Goal: Task Accomplishment & Management: Manage account settings

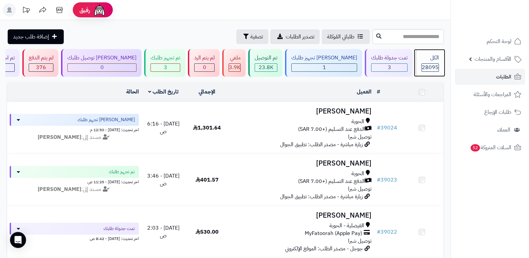
drag, startPoint x: 0, startPoint y: 0, endPoint x: 430, endPoint y: 53, distance: 433.4
click at [430, 53] on div "الكل 28095" at bounding box center [429, 63] width 29 height 28
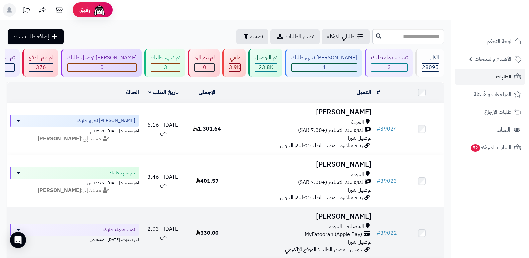
click at [359, 213] on h3 "رايد العصيمي" at bounding box center [302, 217] width 140 height 8
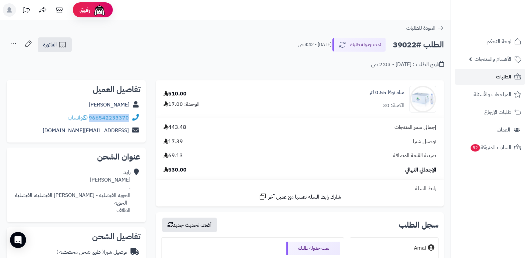
drag, startPoint x: 90, startPoint y: 116, endPoint x: 128, endPoint y: 115, distance: 37.7
click at [128, 115] on div "966542233370 واتساب" at bounding box center [98, 118] width 61 height 8
copy link "966542233370"
click at [121, 107] on link "رايد العصيمي" at bounding box center [109, 105] width 41 height 8
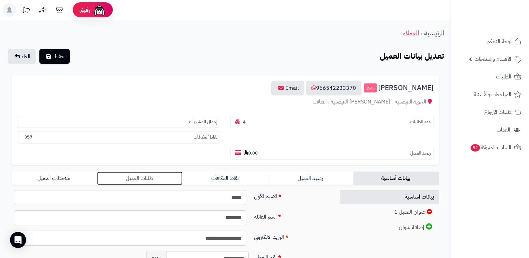
click at [145, 173] on link "طلبات العميل" at bounding box center [139, 178] width 85 height 13
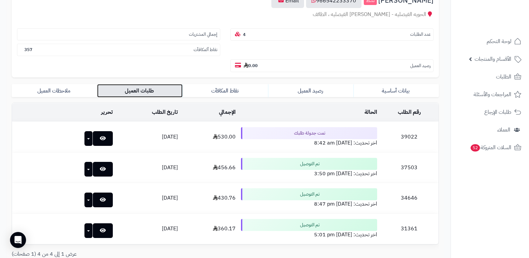
scroll to position [100, 0]
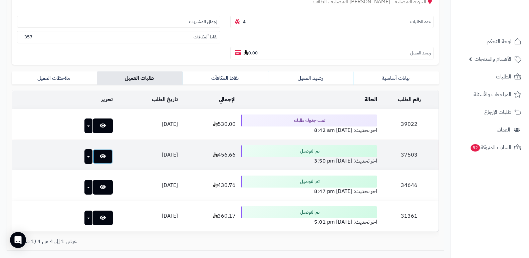
click at [100, 157] on icon at bounding box center [103, 156] width 6 height 5
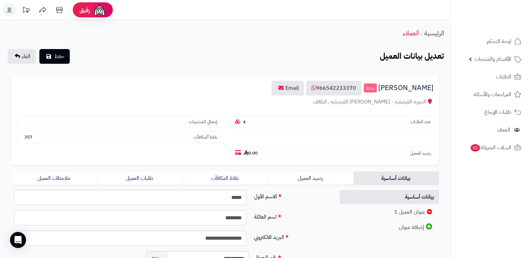
scroll to position [100, 0]
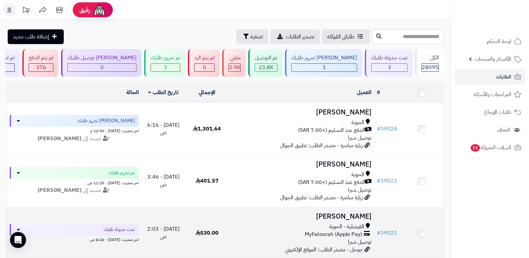
click at [344, 213] on h3 "[PERSON_NAME]" at bounding box center [302, 217] width 140 height 8
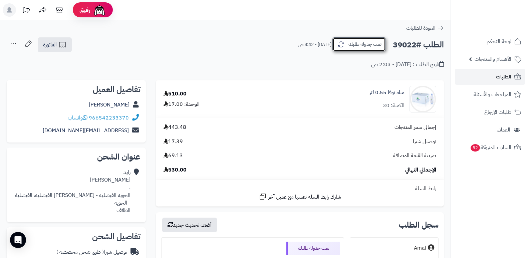
click at [373, 46] on button "تمت جدولة طلبك" at bounding box center [359, 44] width 53 height 14
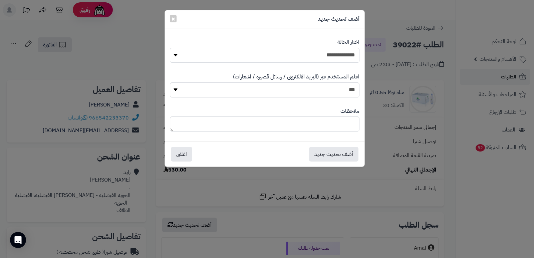
click at [333, 56] on select "**********" at bounding box center [265, 55] width 190 height 15
select select "*"
click at [170, 48] on select "**********" at bounding box center [265, 55] width 190 height 15
click at [332, 122] on textarea at bounding box center [265, 124] width 190 height 15
type textarea "****"
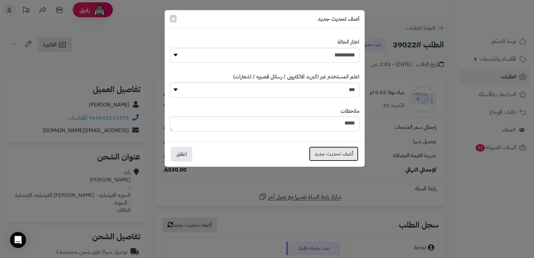
click at [323, 155] on button "أضف تحديث جديد" at bounding box center [333, 154] width 49 height 15
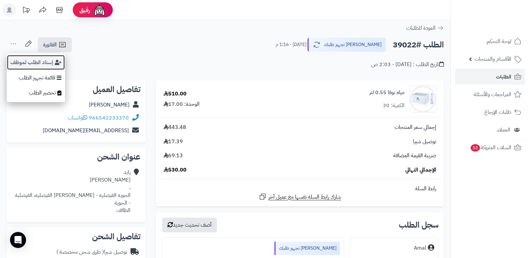
click at [29, 61] on button "إسناد الطلب لموظف" at bounding box center [36, 62] width 58 height 15
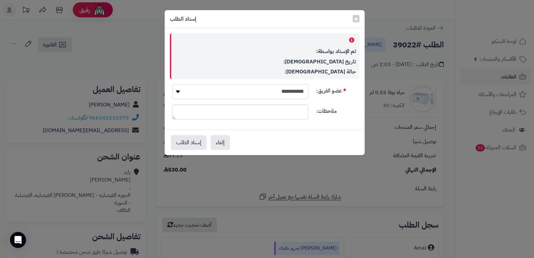
click at [278, 97] on select "**********" at bounding box center [240, 91] width 136 height 15
select select "**"
click at [172, 84] on select "**********" at bounding box center [240, 91] width 136 height 15
click at [192, 140] on button "إسناد الطلب" at bounding box center [189, 142] width 36 height 15
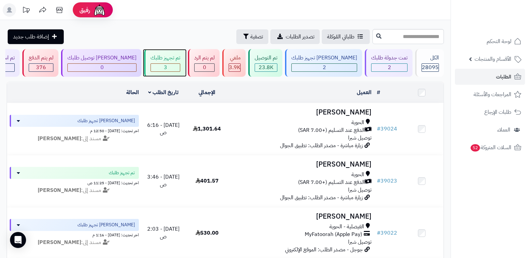
click at [180, 64] on div "3" at bounding box center [165, 68] width 29 height 8
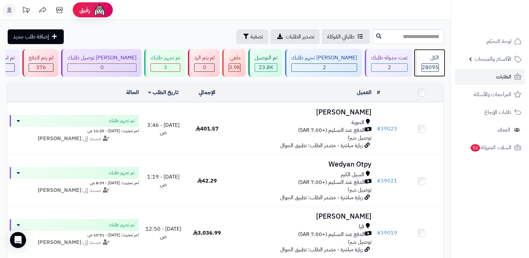
click at [431, 65] on span "28095" at bounding box center [430, 67] width 17 height 8
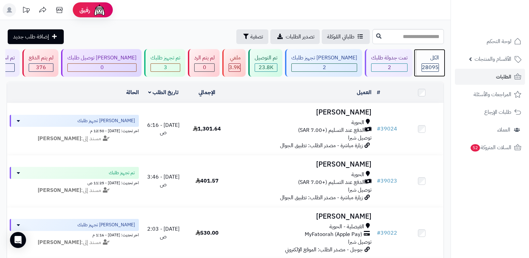
click at [422, 56] on div "الكل" at bounding box center [430, 58] width 17 height 8
click at [426, 65] on span "28095" at bounding box center [430, 67] width 17 height 8
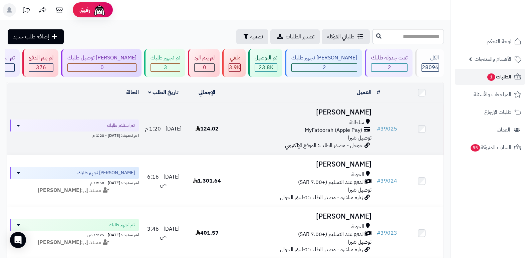
click at [351, 115] on h3 "[PERSON_NAME]" at bounding box center [302, 113] width 140 height 8
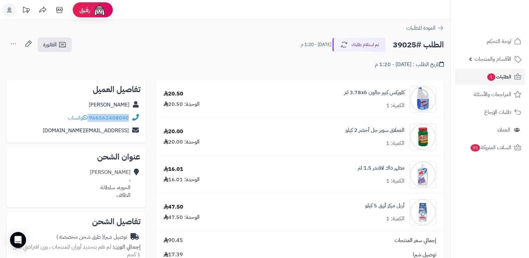
drag, startPoint x: 89, startPoint y: 117, endPoint x: 129, endPoint y: 112, distance: 40.1
click at [129, 112] on div "966562408040 واتساب" at bounding box center [76, 118] width 129 height 13
copy div "966562408040"
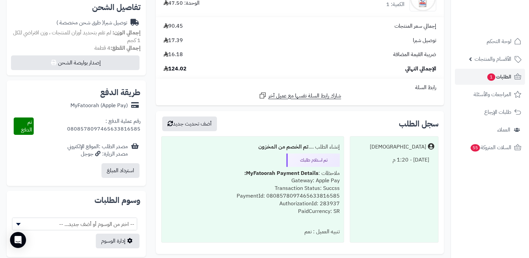
scroll to position [270, 0]
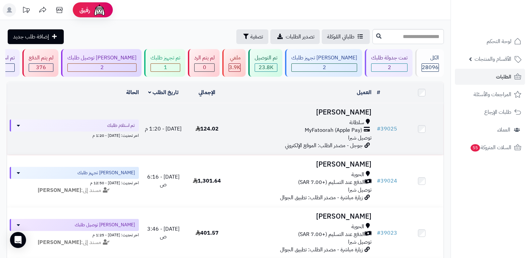
click at [351, 114] on h3 "[PERSON_NAME]" at bounding box center [302, 113] width 140 height 8
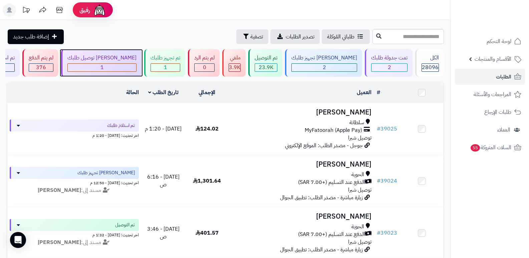
click at [137, 61] on div "[PERSON_NAME] توصيل طلبك" at bounding box center [101, 58] width 69 height 8
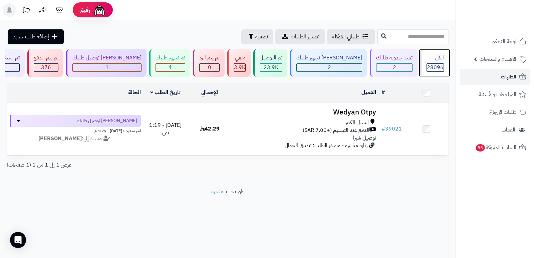
click at [427, 60] on div "الكل" at bounding box center [435, 58] width 17 height 8
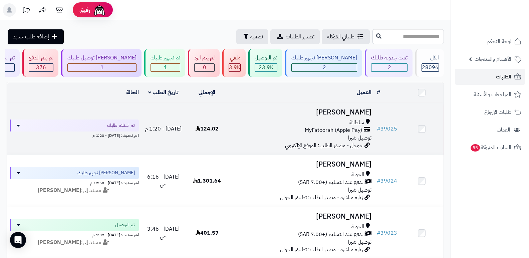
click at [96, 132] on div "اخر تحديث: [DATE] - 1:20 م" at bounding box center [74, 135] width 129 height 7
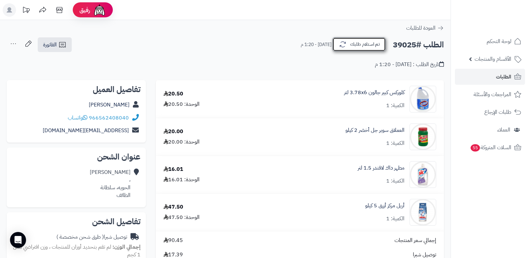
click at [352, 47] on button "تم استلام طلبك" at bounding box center [359, 44] width 53 height 14
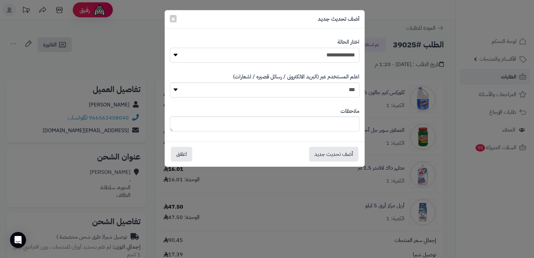
click at [330, 56] on select "**********" at bounding box center [265, 55] width 190 height 15
select select "*"
click at [170, 48] on select "**********" at bounding box center [265, 55] width 190 height 15
click at [334, 127] on textarea at bounding box center [265, 124] width 190 height 15
type textarea "****"
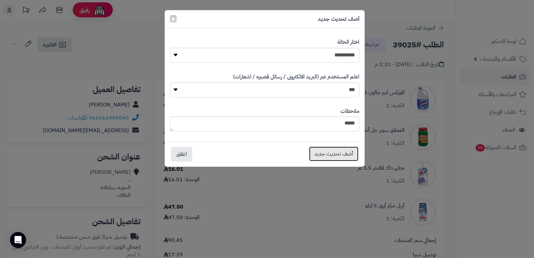
click at [343, 151] on button "أضف تحديث جديد" at bounding box center [333, 154] width 49 height 15
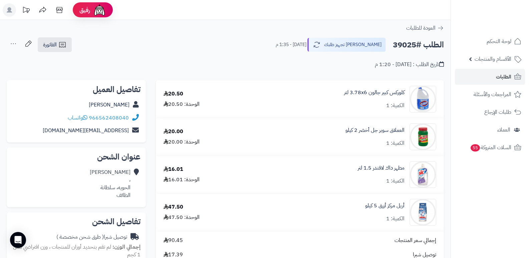
click at [12, 42] on icon at bounding box center [13, 43] width 13 height 13
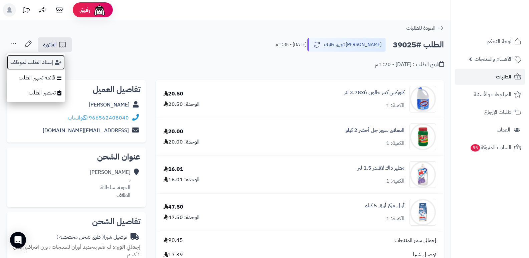
click at [32, 61] on button "إسناد الطلب لموظف" at bounding box center [36, 62] width 58 height 15
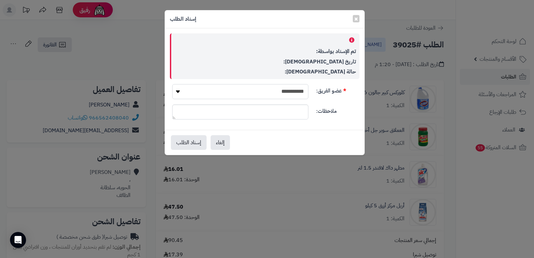
click at [296, 94] on select "**********" at bounding box center [240, 91] width 136 height 15
select select "**"
click at [172, 84] on select "**********" at bounding box center [240, 91] width 136 height 15
click at [198, 144] on button "إسناد الطلب" at bounding box center [189, 142] width 36 height 15
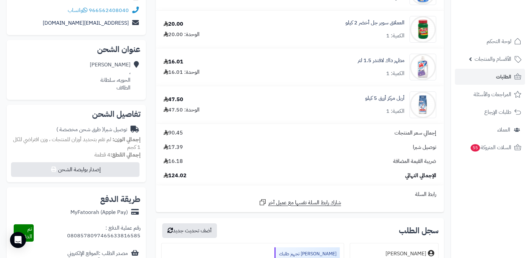
scroll to position [134, 0]
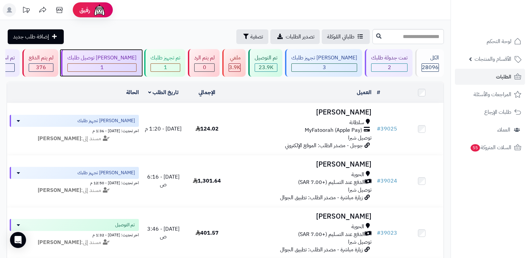
click at [128, 64] on div "1" at bounding box center [102, 68] width 68 height 8
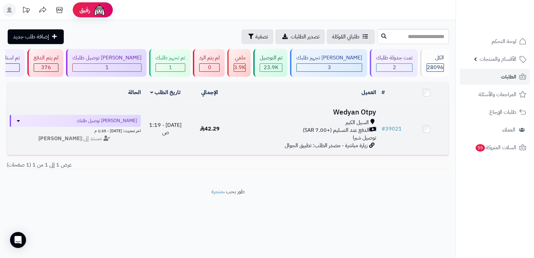
click at [357, 110] on h3 "Wedyan Otpy" at bounding box center [305, 113] width 142 height 8
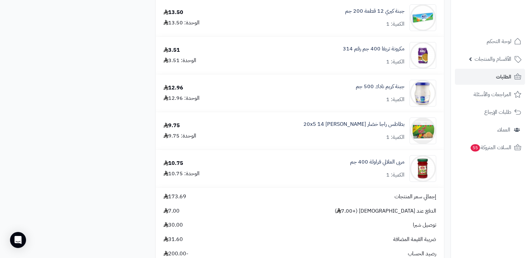
scroll to position [735, 0]
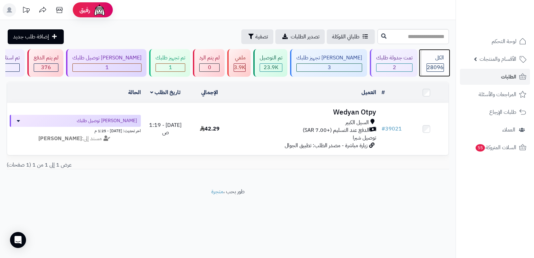
click at [429, 63] on span "28096" at bounding box center [435, 67] width 17 height 8
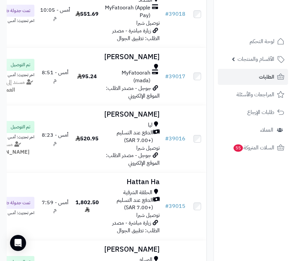
scroll to position [568, 0]
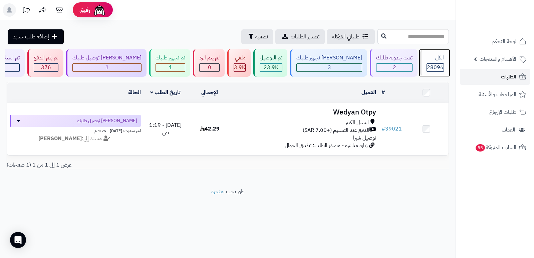
click at [292, 64] on div "الكل 28096" at bounding box center [434, 63] width 29 height 28
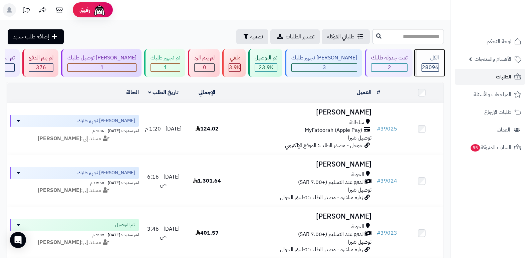
click at [425, 58] on div "الكل" at bounding box center [430, 58] width 17 height 8
click at [428, 61] on div "الكل" at bounding box center [430, 58] width 17 height 8
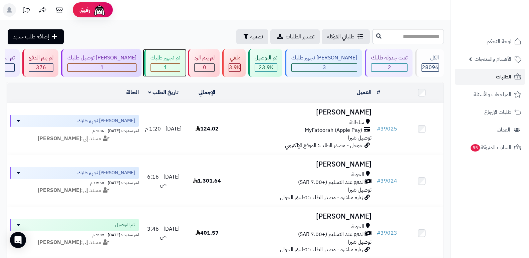
click at [180, 60] on div "تم تجهيز طلبك" at bounding box center [166, 58] width 30 height 8
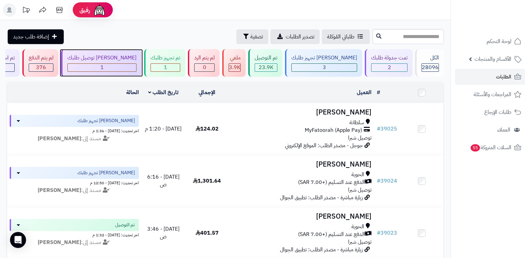
click at [121, 67] on div "1" at bounding box center [102, 68] width 68 height 8
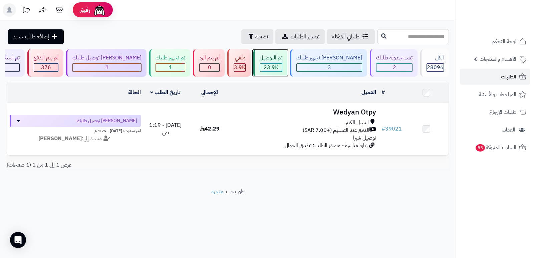
click at [282, 60] on div "تم التوصيل" at bounding box center [271, 58] width 23 height 8
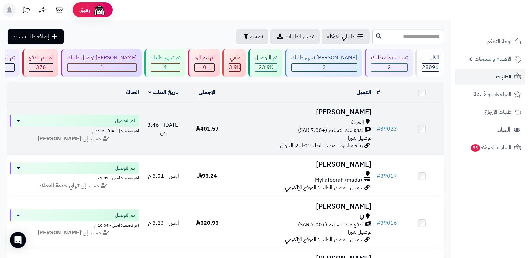
click at [356, 113] on h3 "[PERSON_NAME]" at bounding box center [302, 113] width 140 height 8
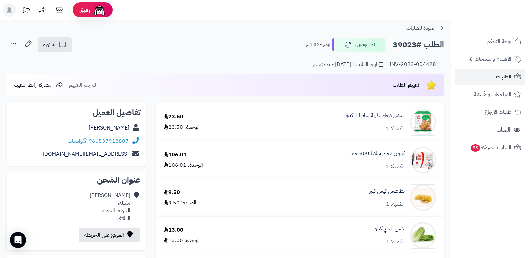
click at [498, 185] on nav "لوحة التحكم الأقسام والمنتجات المنتجات الأقسام الماركات مواصفات المنتجات مواصفا…" at bounding box center [490, 137] width 78 height 258
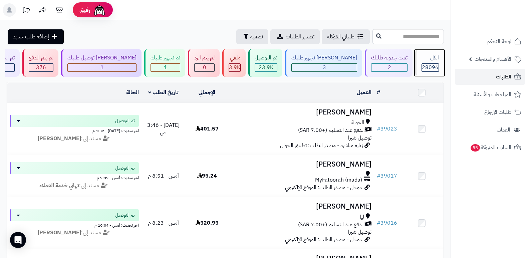
click at [427, 63] on span "28096" at bounding box center [430, 67] width 17 height 8
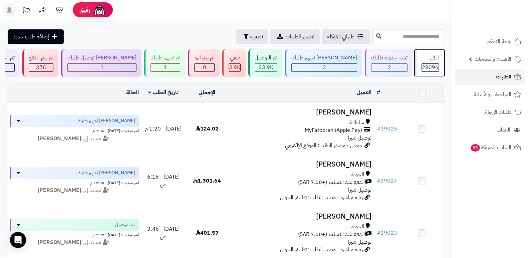
click at [427, 63] on span "28096" at bounding box center [430, 67] width 17 height 8
click at [422, 61] on div "الكل" at bounding box center [430, 58] width 17 height 8
click at [436, 56] on div "الكل" at bounding box center [430, 58] width 17 height 8
click at [434, 60] on div "الكل" at bounding box center [430, 58] width 17 height 8
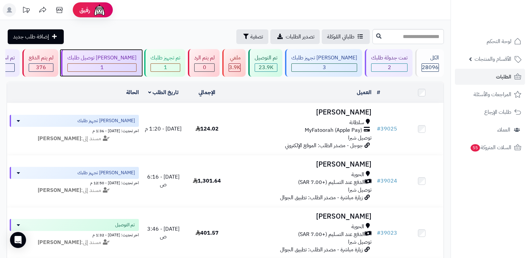
click at [133, 65] on div "1" at bounding box center [102, 68] width 68 height 8
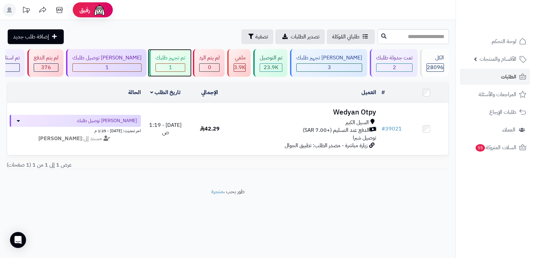
click at [185, 71] on div "1" at bounding box center [171, 67] width 30 height 8
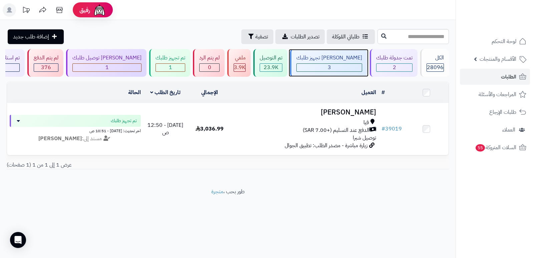
click at [341, 60] on div "[PERSON_NAME] تجهيز طلبك" at bounding box center [330, 58] width 66 height 8
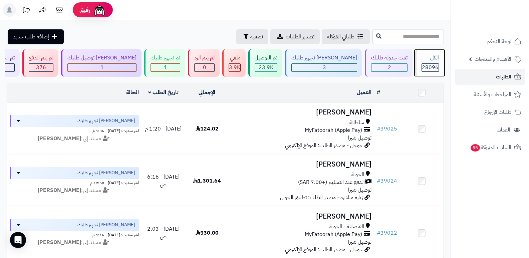
click at [423, 70] on span "28096" at bounding box center [430, 67] width 17 height 8
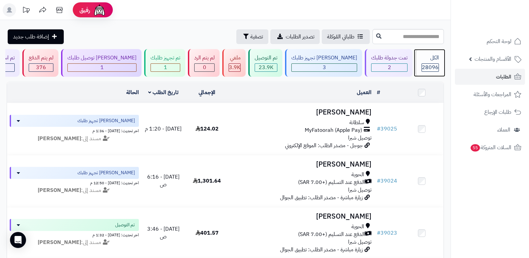
click at [432, 60] on div "الكل" at bounding box center [430, 58] width 17 height 8
click at [430, 53] on div "الكل 28096" at bounding box center [429, 63] width 29 height 28
click at [432, 57] on div "الكل" at bounding box center [430, 58] width 17 height 8
click at [425, 62] on div "الكل 28096" at bounding box center [429, 63] width 29 height 28
click at [434, 58] on div "الكل" at bounding box center [430, 58] width 17 height 8
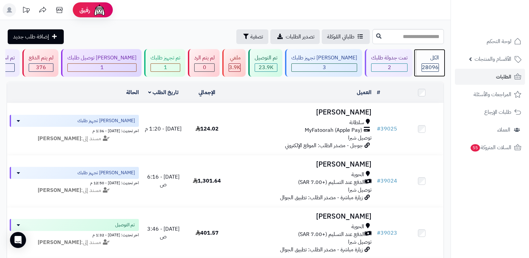
click at [419, 66] on div "الكل 28096" at bounding box center [429, 63] width 29 height 28
click at [423, 67] on span "28096" at bounding box center [430, 67] width 17 height 8
click at [434, 68] on span "28096" at bounding box center [430, 67] width 17 height 8
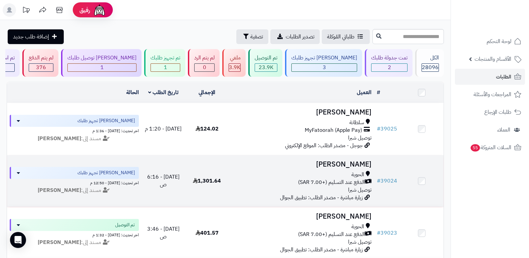
click at [342, 167] on td "[PERSON_NAME] الحوية الدفع عند التسليم (+7.00 SAR) توصيل شبرا زيارة مباشرة - مص…" at bounding box center [302, 181] width 146 height 52
click at [356, 161] on h3 "[PERSON_NAME]" at bounding box center [302, 165] width 140 height 8
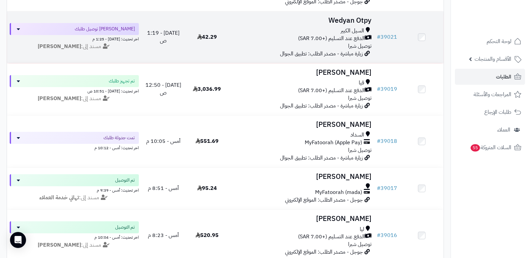
scroll to position [301, 0]
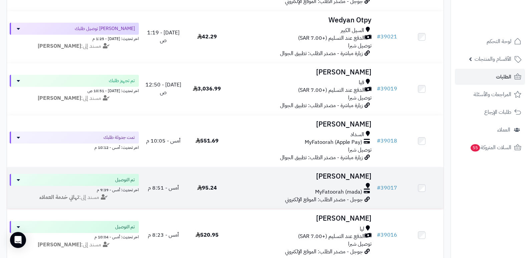
click at [354, 173] on h3 "[PERSON_NAME]" at bounding box center [302, 177] width 140 height 8
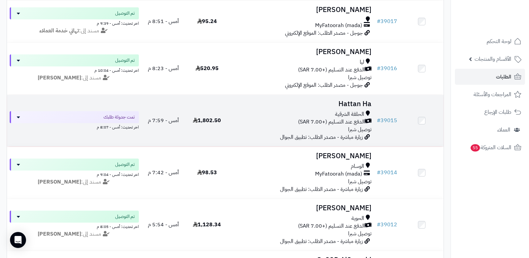
scroll to position [467, 0]
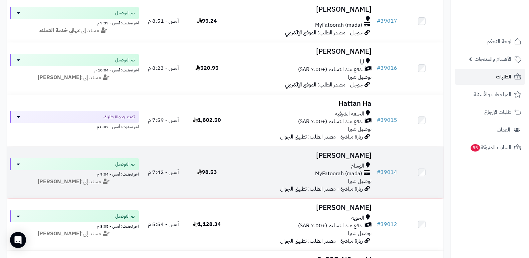
click at [359, 154] on h3 "[PERSON_NAME]" at bounding box center [302, 156] width 140 height 8
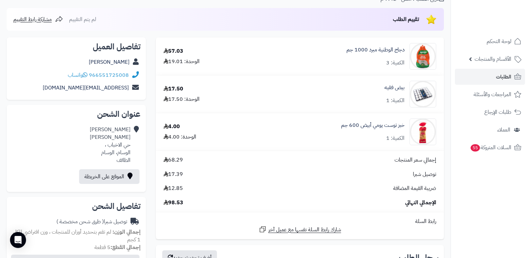
scroll to position [67, 0]
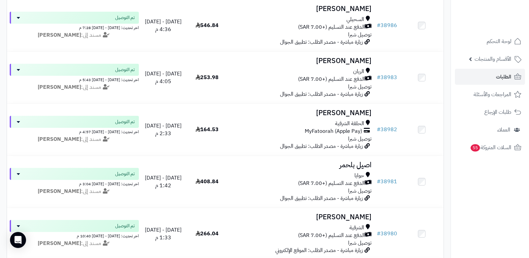
scroll to position [1474, 0]
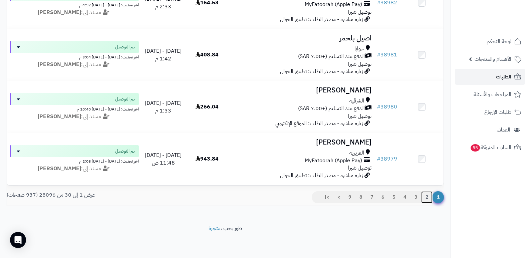
click at [427, 194] on link "2" at bounding box center [426, 197] width 11 height 12
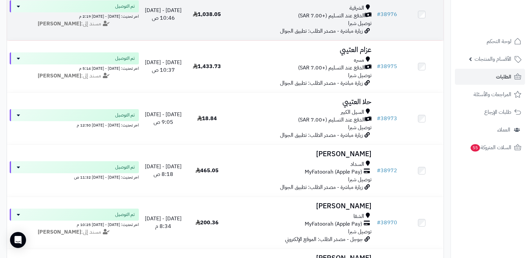
scroll to position [167, 0]
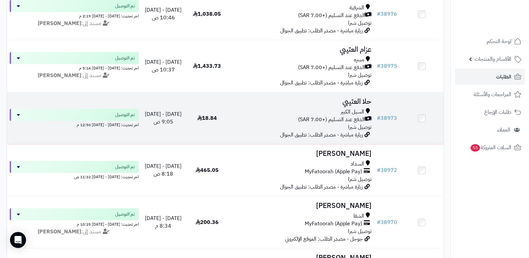
click at [355, 102] on h3 "حلا العتيبي" at bounding box center [302, 102] width 140 height 8
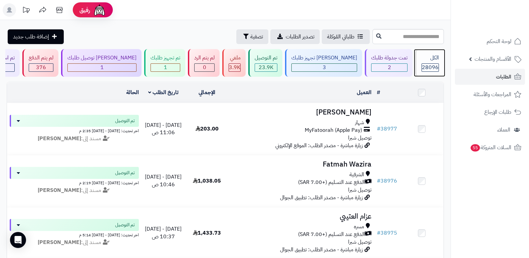
click at [434, 67] on span "28096" at bounding box center [430, 67] width 17 height 8
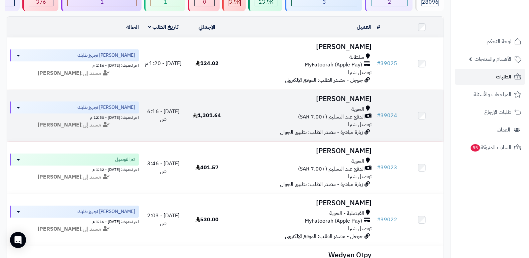
scroll to position [67, 0]
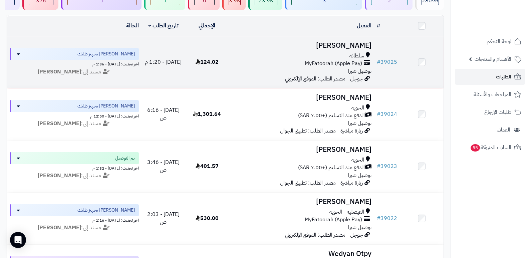
click at [350, 46] on h3 "[PERSON_NAME]" at bounding box center [302, 46] width 140 height 8
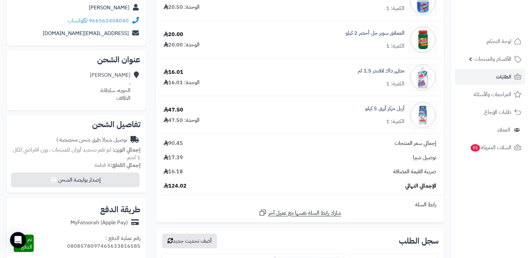
scroll to position [100, 0]
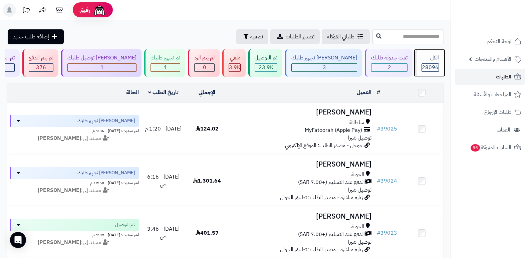
click at [428, 66] on span "28096" at bounding box center [430, 67] width 17 height 8
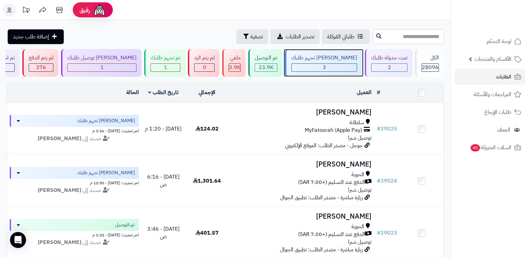
click at [333, 58] on div "[PERSON_NAME] تجهيز طلبك" at bounding box center [325, 58] width 66 height 8
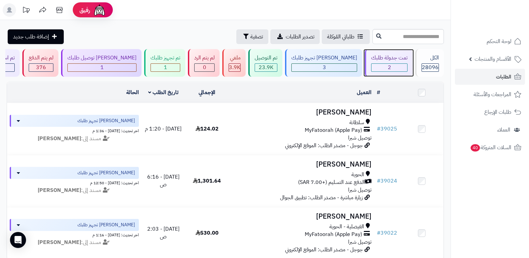
click at [378, 61] on div "تمت جدولة طلبك" at bounding box center [389, 58] width 36 height 8
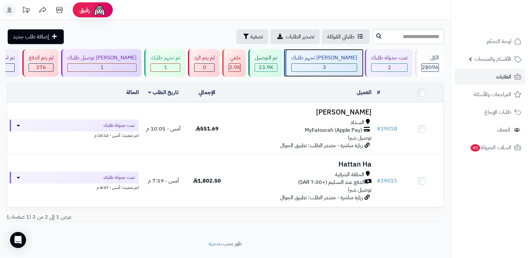
click at [326, 69] on span "3" at bounding box center [324, 67] width 3 height 8
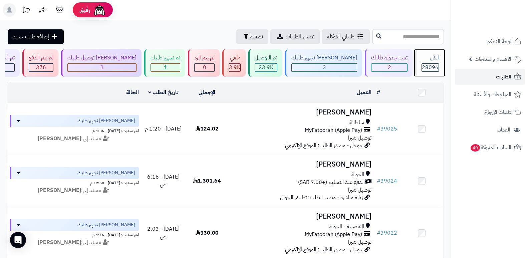
click at [428, 63] on div "الكل 28096" at bounding box center [429, 63] width 29 height 28
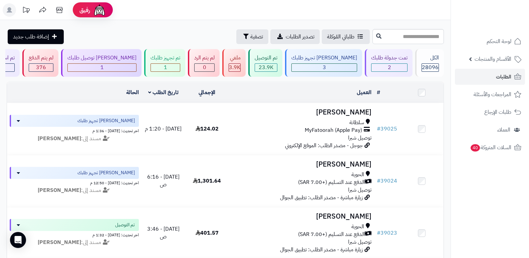
click at [432, 64] on span "28096" at bounding box center [430, 67] width 17 height 8
click at [422, 60] on div "الكل" at bounding box center [430, 58] width 17 height 8
click at [327, 64] on div "3" at bounding box center [324, 68] width 65 height 8
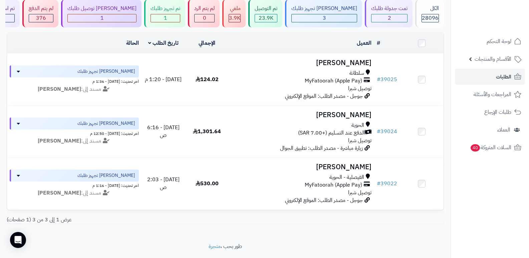
scroll to position [4, 0]
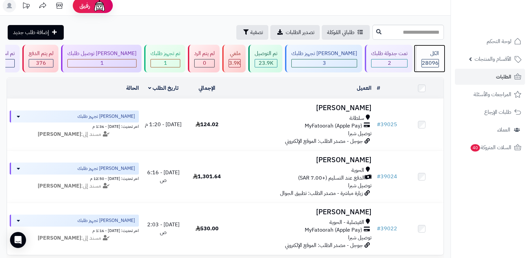
click at [432, 60] on span "28096" at bounding box center [430, 63] width 17 height 8
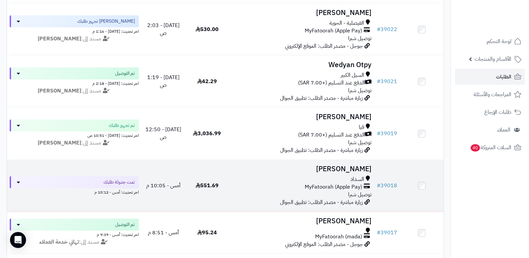
scroll to position [267, 0]
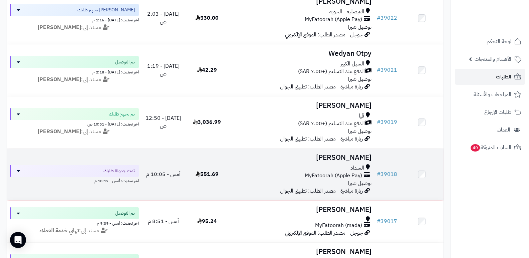
click at [362, 158] on h3 "[PERSON_NAME]" at bounding box center [302, 158] width 140 height 8
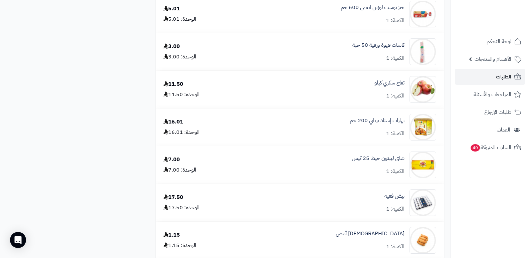
scroll to position [902, 0]
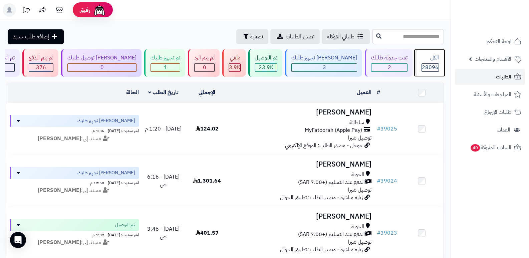
click at [430, 66] on span "28096" at bounding box center [430, 67] width 17 height 8
click at [422, 67] on span "28096" at bounding box center [430, 67] width 17 height 8
click at [432, 63] on div "الكل 28096" at bounding box center [429, 63] width 29 height 28
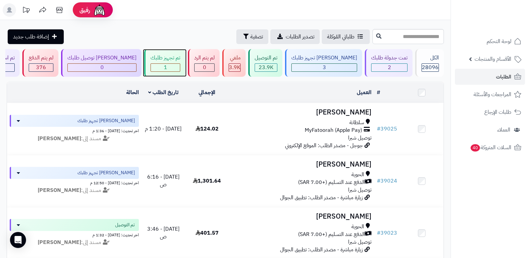
click at [180, 71] on div "1" at bounding box center [165, 68] width 29 height 8
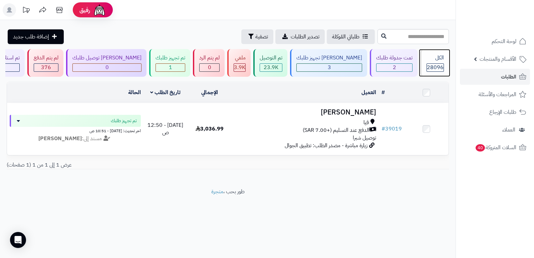
click at [441, 59] on div "الكل" at bounding box center [435, 58] width 17 height 8
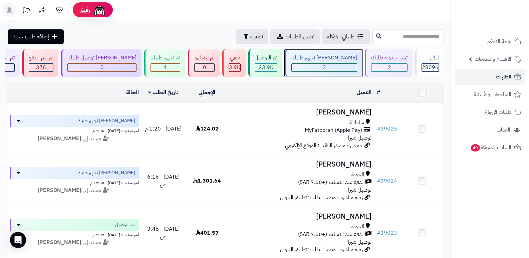
click at [347, 60] on div "[PERSON_NAME] تجهيز طلبك" at bounding box center [325, 58] width 66 height 8
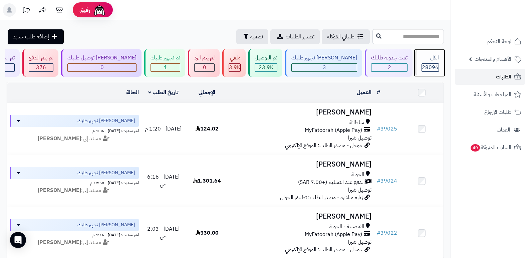
click at [437, 63] on div "الكل 28096" at bounding box center [429, 63] width 29 height 28
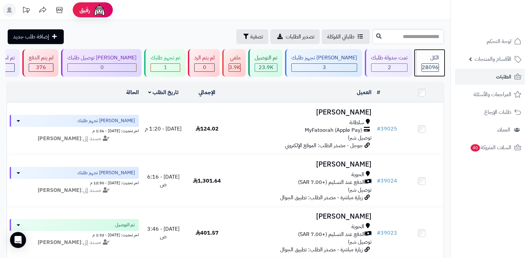
click at [430, 62] on div "الكل 28096" at bounding box center [429, 63] width 29 height 28
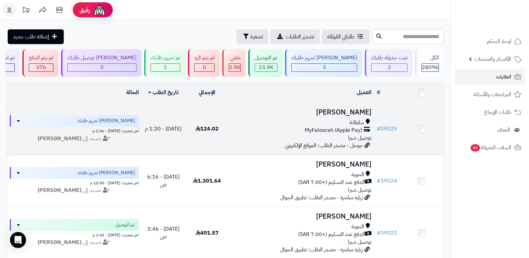
click at [349, 117] on td "مناحي العتيبي سلطانة MyFatoorah (Apple Pay) توصيل شبرا جوجل - مصدر الطلب: الموق…" at bounding box center [302, 129] width 146 height 52
click at [347, 113] on h3 "[PERSON_NAME]" at bounding box center [302, 113] width 140 height 8
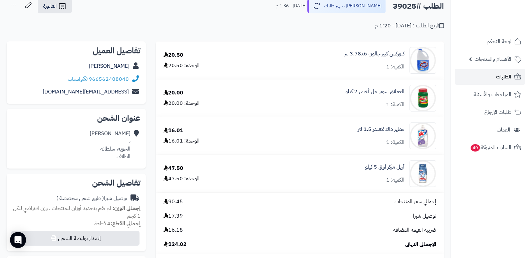
scroll to position [33, 0]
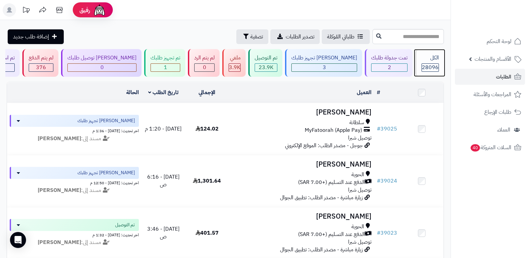
click at [422, 58] on div "الكل" at bounding box center [430, 58] width 17 height 8
click at [61, 6] on icon at bounding box center [59, 9] width 13 height 13
click at [437, 62] on div "الكل 28096" at bounding box center [429, 63] width 29 height 28
click at [432, 70] on span "28096" at bounding box center [430, 67] width 17 height 8
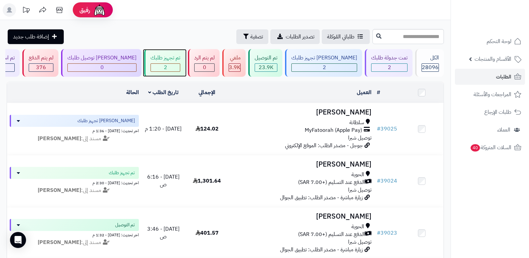
click at [174, 63] on div "تم تجهيز طلبك 2" at bounding box center [164, 63] width 41 height 28
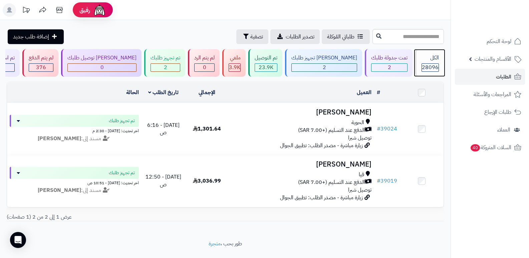
click at [434, 67] on span "28096" at bounding box center [430, 67] width 17 height 8
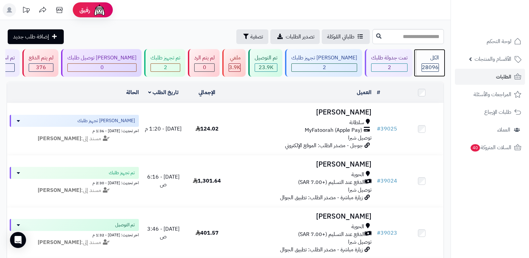
click at [437, 63] on span "28096" at bounding box center [430, 67] width 17 height 8
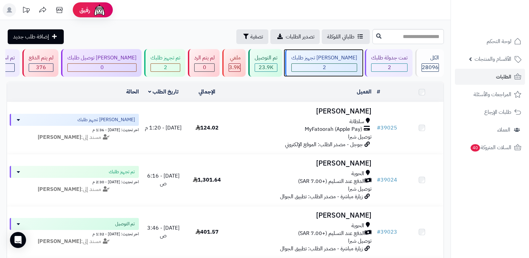
click at [325, 58] on div "[PERSON_NAME] تجهيز طلبك" at bounding box center [325, 58] width 66 height 8
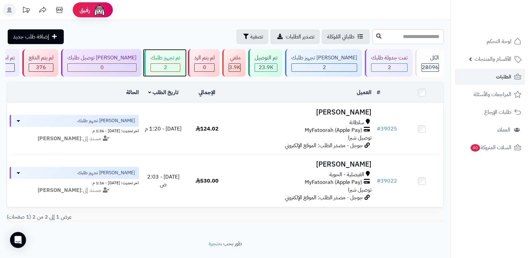
click at [179, 60] on div "تم تجهيز طلبك" at bounding box center [166, 58] width 30 height 8
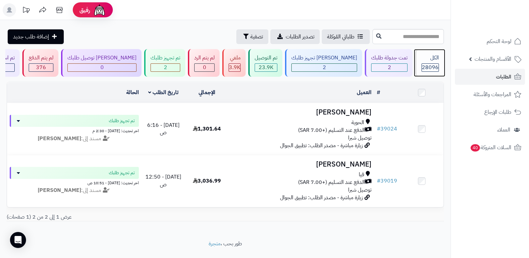
click at [424, 53] on div "الكل 28096" at bounding box center [429, 63] width 29 height 28
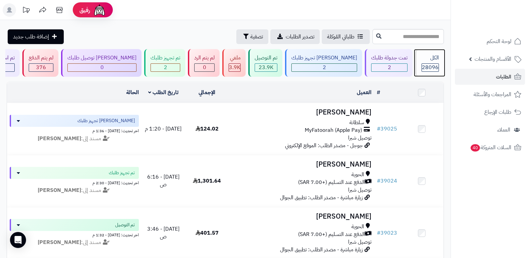
click at [418, 53] on div "الكل 28096" at bounding box center [429, 63] width 29 height 28
click at [425, 63] on span "28096" at bounding box center [430, 67] width 17 height 8
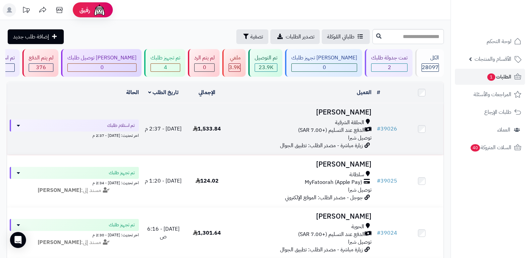
click at [364, 110] on h3 "منيرة الحربي" at bounding box center [302, 113] width 140 height 8
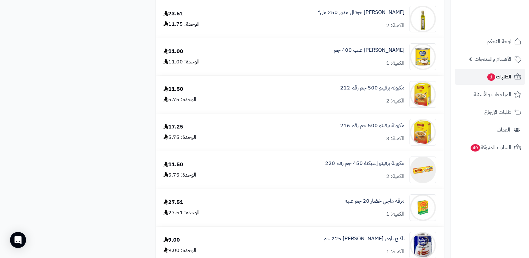
scroll to position [601, 0]
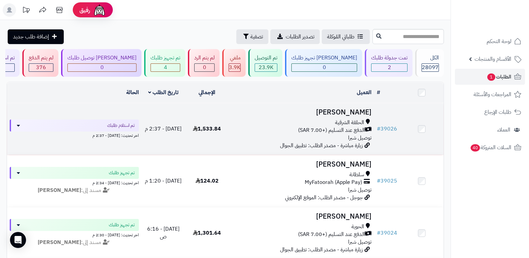
click at [353, 111] on h3 "[PERSON_NAME]" at bounding box center [302, 113] width 140 height 8
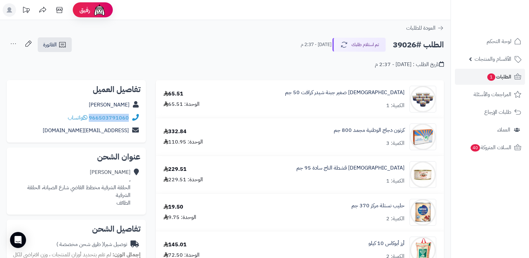
drag, startPoint x: 90, startPoint y: 117, endPoint x: 133, endPoint y: 123, distance: 43.8
click at [133, 123] on div "966503791060 واتساب" at bounding box center [76, 118] width 129 height 13
copy div "966503791060"
click at [368, 40] on button "تم استلام طلبك" at bounding box center [359, 44] width 53 height 14
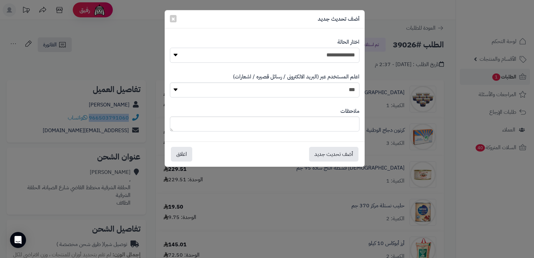
click at [349, 52] on select "**********" at bounding box center [265, 55] width 190 height 15
select select "*"
click at [170, 48] on select "**********" at bounding box center [265, 55] width 190 height 15
click at [329, 157] on button "أضف تحديث جديد" at bounding box center [333, 154] width 49 height 15
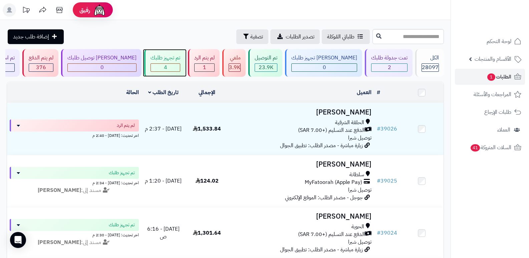
click at [173, 61] on div "تم تجهيز طلبك" at bounding box center [166, 58] width 30 height 8
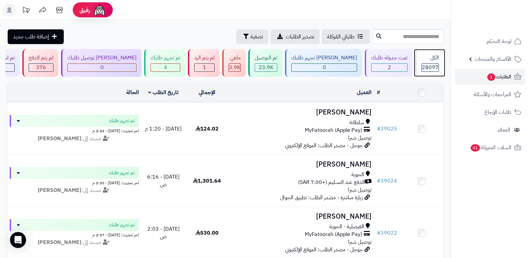
click at [434, 63] on span "28097" at bounding box center [430, 67] width 17 height 8
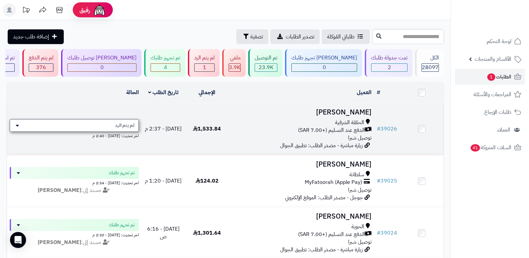
click at [126, 124] on span "لم يتم الرد" at bounding box center [124, 125] width 19 height 7
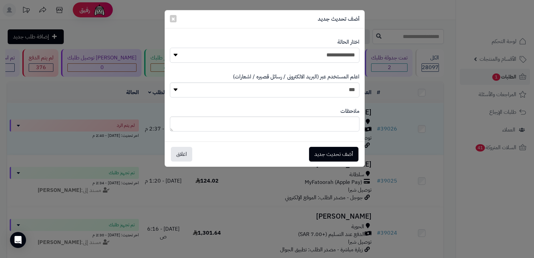
click at [321, 59] on select "**********" at bounding box center [265, 55] width 190 height 15
click at [170, 48] on select "**********" at bounding box center [265, 55] width 190 height 15
click at [333, 122] on textarea at bounding box center [265, 124] width 190 height 15
type textarea "**********"
click at [329, 154] on button "أضف تحديث جديد" at bounding box center [333, 154] width 49 height 15
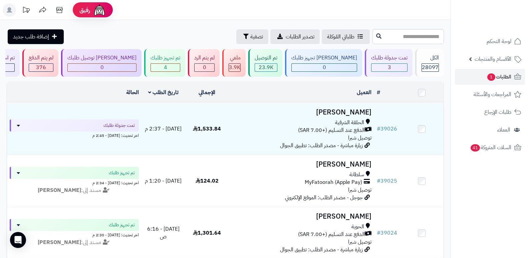
click at [494, 204] on nav "لوحة التحكم الأقسام والمنتجات المنتجات الأقسام الماركات مواصفات المنتجات مواصفا…" at bounding box center [490, 137] width 78 height 258
click at [439, 58] on div "الكل" at bounding box center [430, 58] width 17 height 8
click at [363, 109] on h3 "[PERSON_NAME]" at bounding box center [302, 113] width 140 height 8
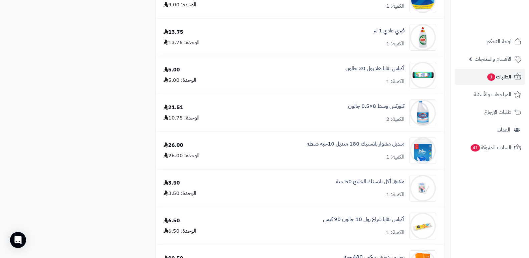
scroll to position [1106, 0]
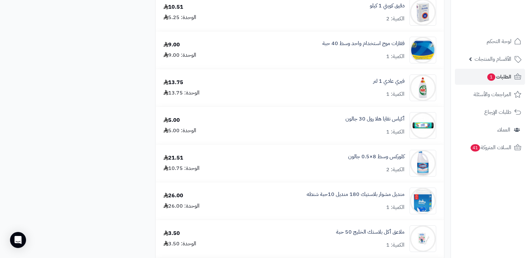
click at [493, 203] on nav "لوحة التحكم الأقسام والمنتجات المنتجات الأقسام الماركات مواصفات المنتجات مواصفا…" at bounding box center [490, 137] width 78 height 258
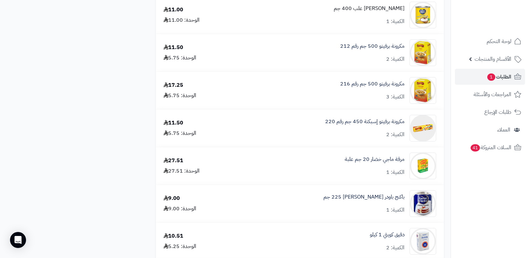
scroll to position [872, 0]
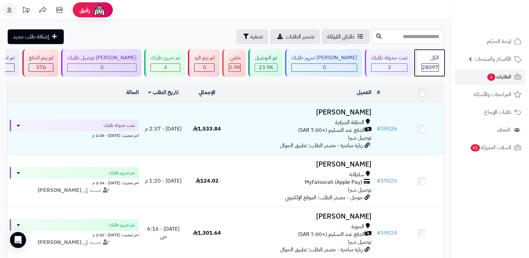
click at [436, 65] on span "28097" at bounding box center [430, 67] width 17 height 8
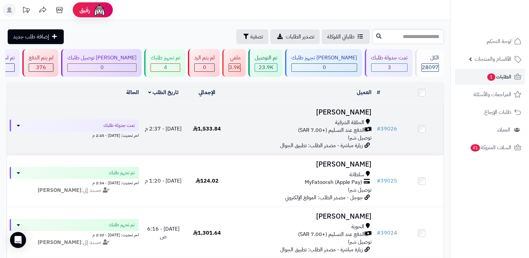
click at [361, 109] on h3 "[PERSON_NAME]" at bounding box center [302, 113] width 140 height 8
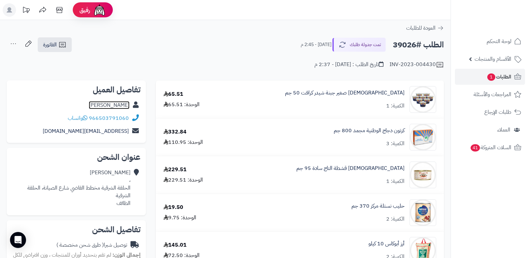
click at [129, 106] on link "منيرة الحربي" at bounding box center [109, 105] width 41 height 8
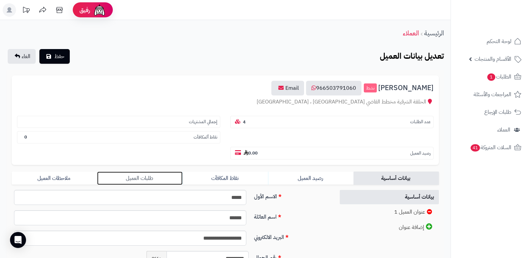
click at [144, 177] on link "طلبات العميل" at bounding box center [139, 178] width 85 height 13
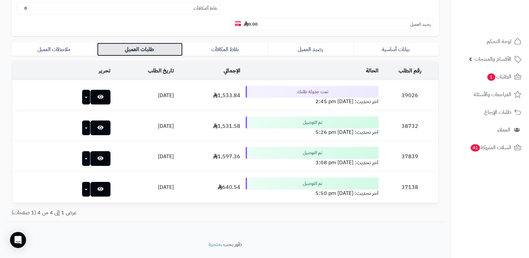
scroll to position [134, 0]
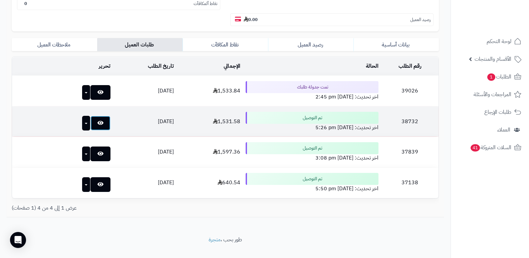
click at [90, 123] on link at bounding box center [100, 123] width 20 height 15
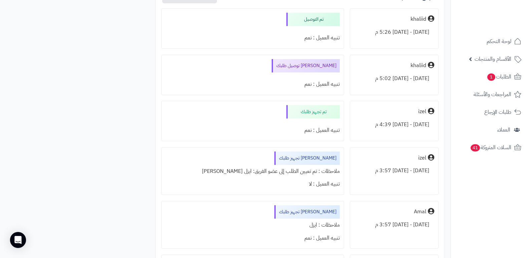
scroll to position [1304, 0]
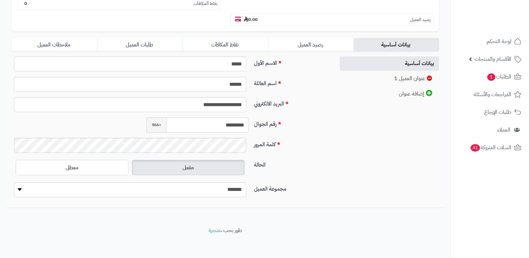
scroll to position [134, 0]
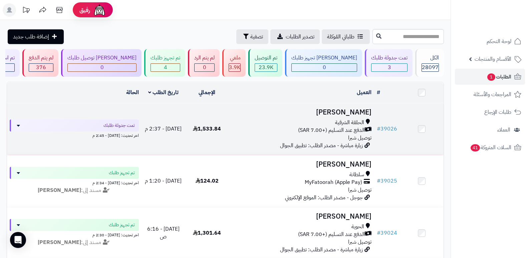
click at [368, 109] on h3 "[PERSON_NAME]" at bounding box center [302, 113] width 140 height 8
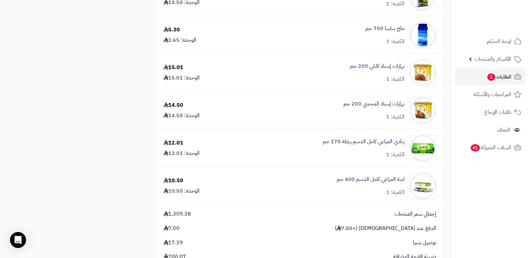
scroll to position [1736, 0]
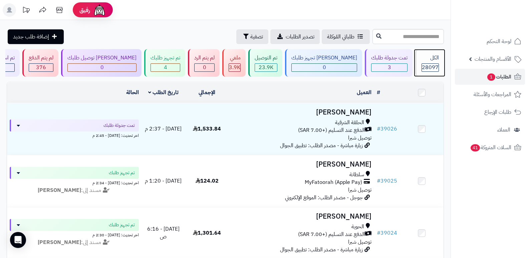
click at [431, 59] on div "الكل" at bounding box center [430, 58] width 17 height 8
click at [415, 54] on div "الكل 28097" at bounding box center [429, 63] width 29 height 28
click at [430, 63] on span "28097" at bounding box center [430, 67] width 17 height 8
click at [429, 61] on div "الكل" at bounding box center [430, 58] width 17 height 8
click at [431, 62] on div "الكل 28097" at bounding box center [429, 63] width 29 height 28
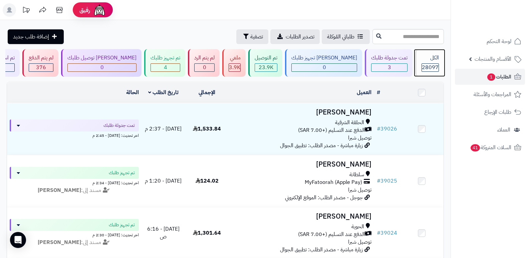
click at [432, 53] on div "الكل 28097" at bounding box center [429, 63] width 29 height 28
click at [427, 66] on span "28097" at bounding box center [430, 67] width 17 height 8
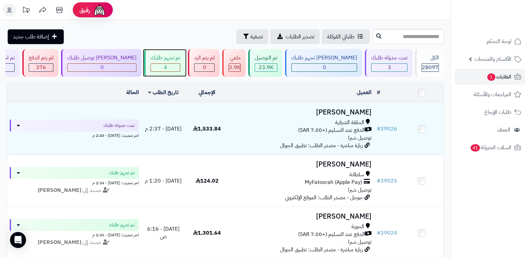
click at [167, 63] on span "4" at bounding box center [165, 67] width 3 height 8
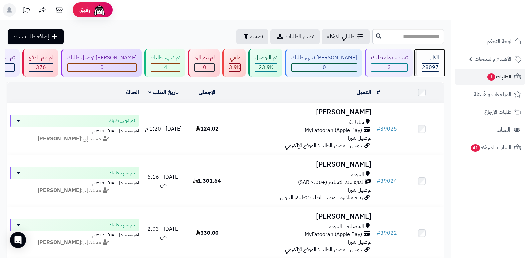
click at [432, 56] on div "الكل" at bounding box center [430, 58] width 17 height 8
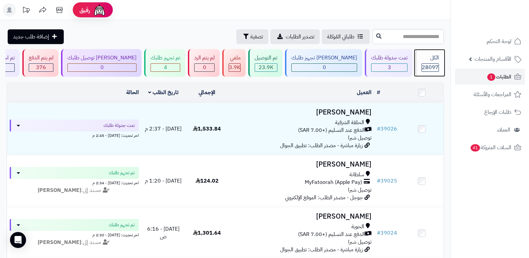
click at [429, 62] on div "الكل 28097" at bounding box center [429, 63] width 29 height 28
click at [426, 57] on div "الكل" at bounding box center [430, 58] width 17 height 8
click at [431, 55] on div "الكل" at bounding box center [430, 58] width 17 height 8
click at [423, 65] on span "28097" at bounding box center [430, 67] width 17 height 8
click at [435, 67] on span "28097" at bounding box center [430, 67] width 17 height 8
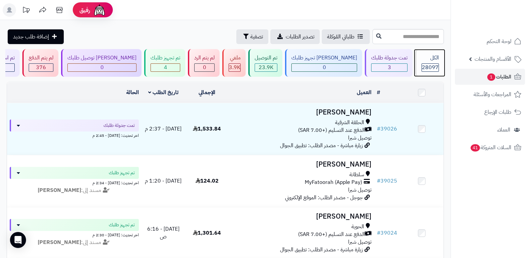
click at [435, 61] on div "الكل" at bounding box center [430, 58] width 17 height 8
click at [422, 59] on div "الكل" at bounding box center [430, 58] width 17 height 8
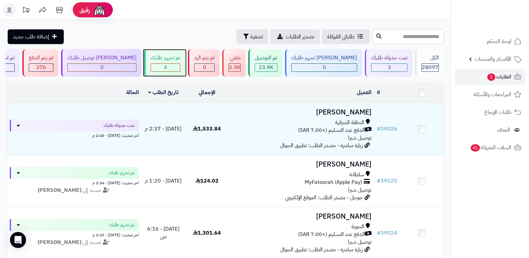
click at [179, 63] on div "تم تجهيز طلبك 4" at bounding box center [164, 63] width 41 height 28
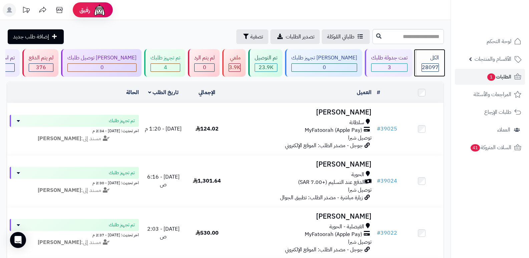
click at [430, 57] on div "الكل" at bounding box center [430, 58] width 17 height 8
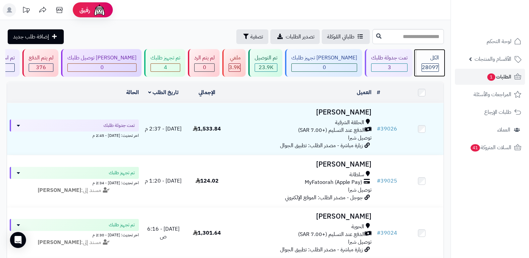
click at [433, 61] on div "الكل" at bounding box center [430, 58] width 17 height 8
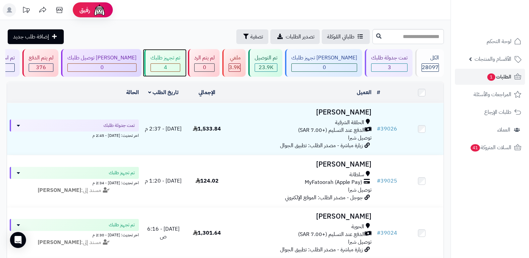
click at [172, 57] on div "تم تجهيز طلبك" at bounding box center [166, 58] width 30 height 8
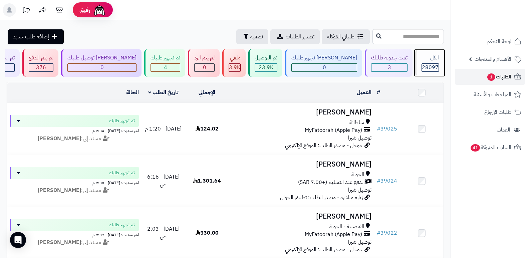
click at [422, 60] on div "الكل" at bounding box center [430, 58] width 17 height 8
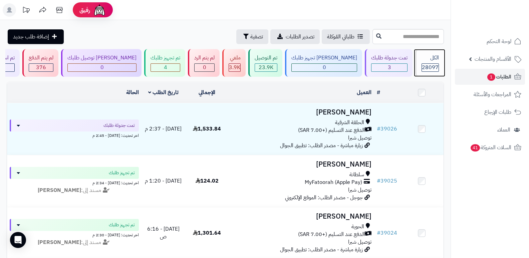
click at [427, 64] on span "28097" at bounding box center [430, 67] width 17 height 8
click at [426, 67] on span "28097" at bounding box center [430, 67] width 17 height 8
click at [425, 58] on div "الكل" at bounding box center [430, 58] width 17 height 8
click at [430, 64] on span "28097" at bounding box center [430, 67] width 17 height 8
click at [431, 59] on div "الكل" at bounding box center [430, 58] width 17 height 8
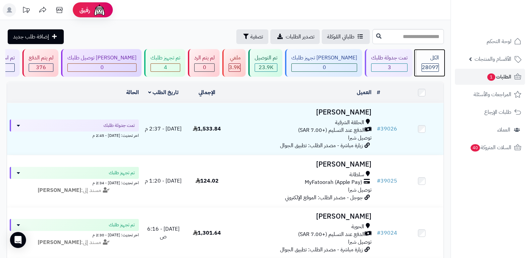
click at [431, 59] on div "الكل" at bounding box center [430, 58] width 17 height 8
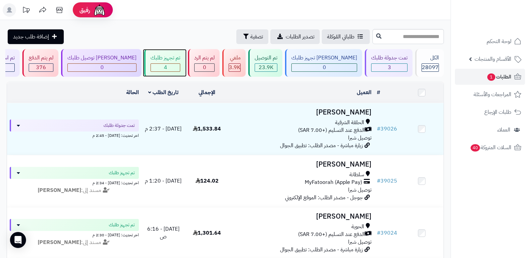
click at [168, 53] on div "تم تجهيز طلبك 4" at bounding box center [164, 63] width 41 height 28
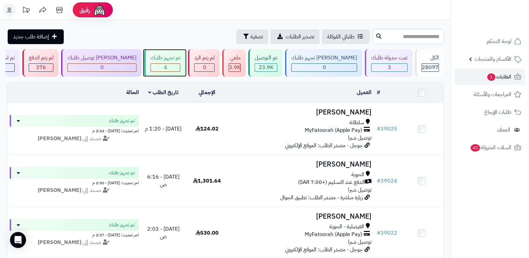
click at [172, 56] on div "تم تجهيز طلبك" at bounding box center [166, 58] width 30 height 8
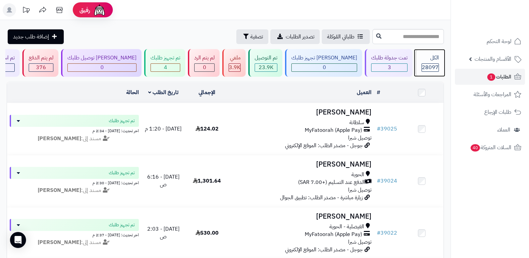
click at [431, 59] on div "الكل" at bounding box center [430, 58] width 17 height 8
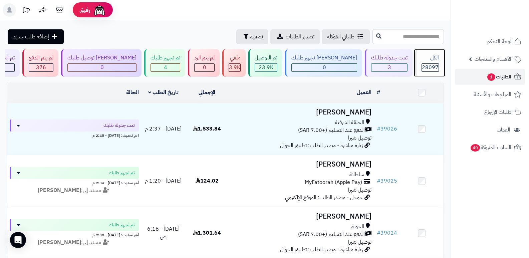
click at [431, 59] on div "الكل" at bounding box center [430, 58] width 17 height 8
click at [423, 62] on div "الكل 28097" at bounding box center [429, 63] width 29 height 28
click at [435, 61] on div "الكل" at bounding box center [430, 58] width 17 height 8
click at [429, 71] on span "28097" at bounding box center [430, 67] width 17 height 8
click at [418, 59] on div "الكل 28097" at bounding box center [429, 63] width 29 height 28
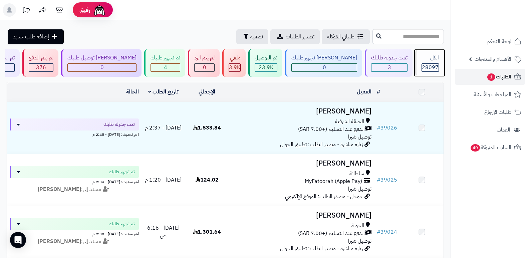
click at [418, 59] on div "الكل 28097" at bounding box center [429, 63] width 29 height 28
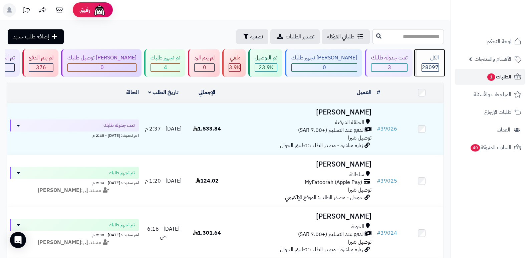
click at [418, 59] on div "الكل 28097" at bounding box center [429, 63] width 29 height 28
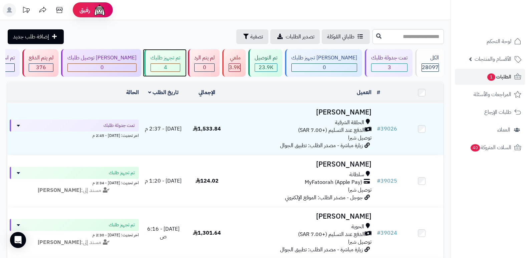
click at [180, 57] on div "تم تجهيز طلبك" at bounding box center [166, 58] width 30 height 8
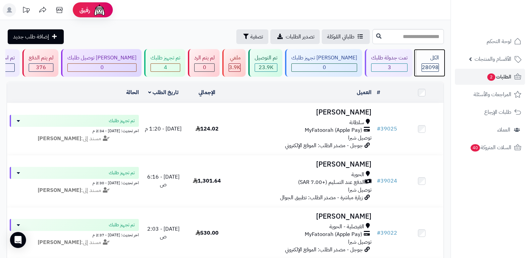
click at [425, 61] on div "الكل" at bounding box center [430, 58] width 17 height 8
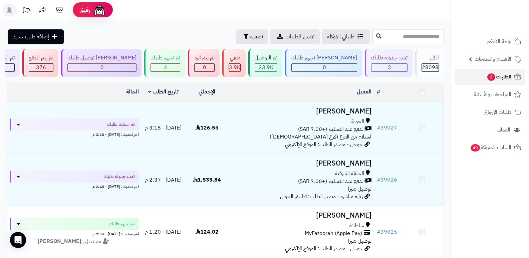
click at [361, 111] on h3 "عبدالله العتيبي" at bounding box center [302, 112] width 140 height 8
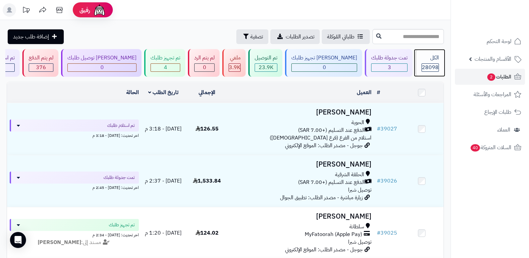
click at [418, 66] on div "الكل 28098" at bounding box center [429, 63] width 29 height 28
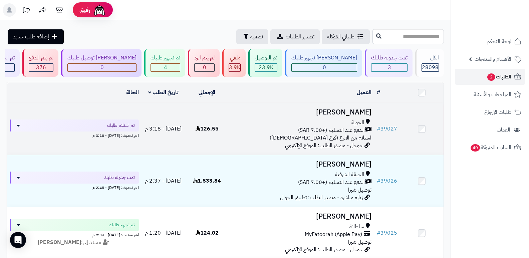
click at [351, 111] on h3 "عبدالله العتيبي" at bounding box center [302, 113] width 140 height 8
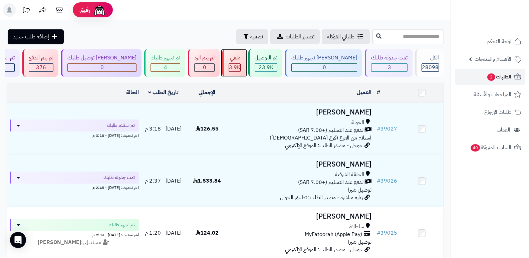
click at [246, 63] on div "ملغي 3.9K" at bounding box center [233, 63] width 23 height 28
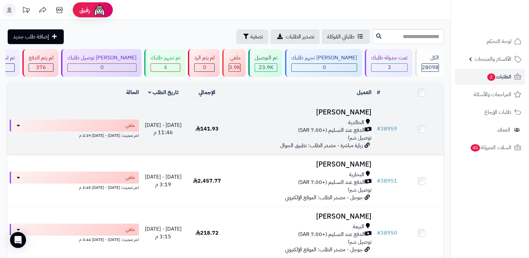
click at [362, 109] on h3 "فهد المصعبي" at bounding box center [302, 113] width 140 height 8
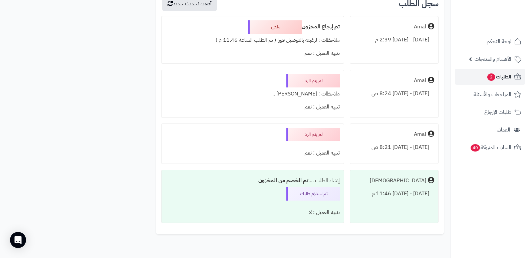
scroll to position [629, 0]
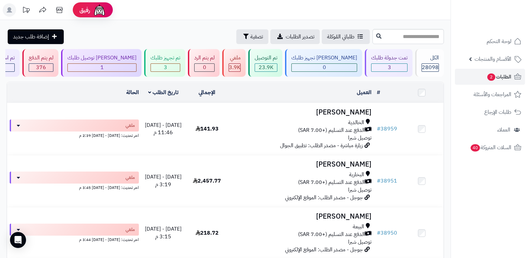
scroll to position [67, 0]
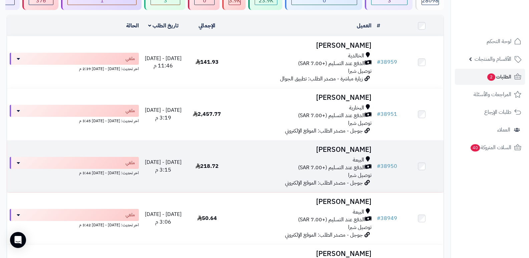
click at [346, 147] on h3 "[PERSON_NAME]" at bounding box center [302, 150] width 140 height 8
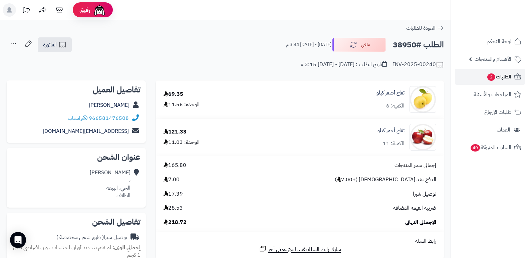
scroll to position [200, 0]
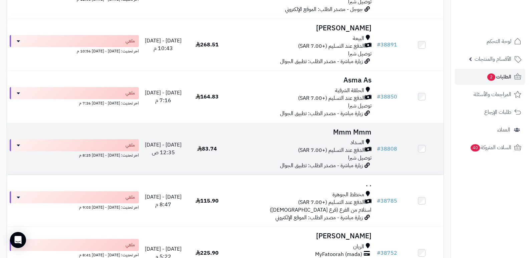
scroll to position [534, 0]
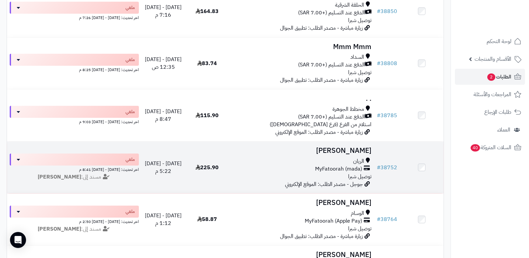
click at [364, 151] on h3 "منصور خالد" at bounding box center [302, 151] width 140 height 8
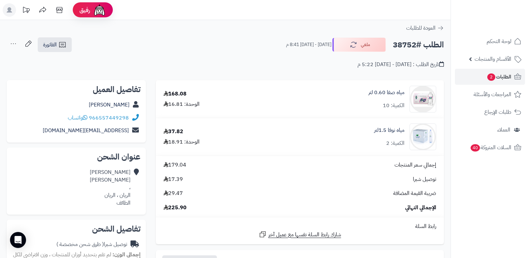
scroll to position [200, 0]
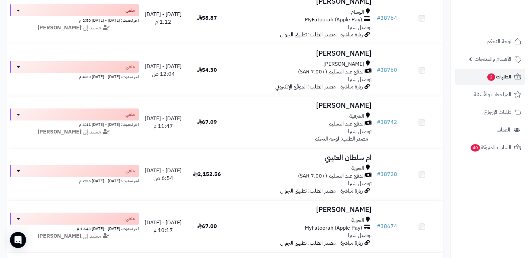
scroll to position [735, 0]
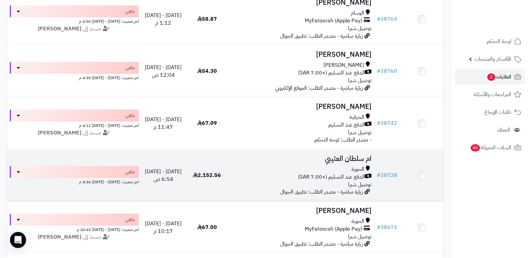
click at [357, 158] on h3 "ام سلطان العتيبي" at bounding box center [302, 159] width 140 height 8
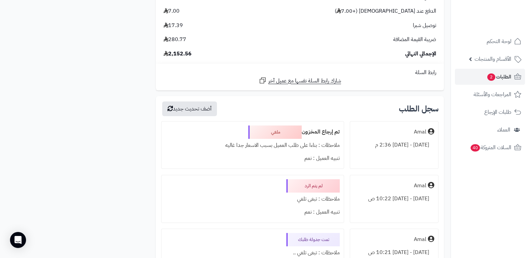
scroll to position [1235, 0]
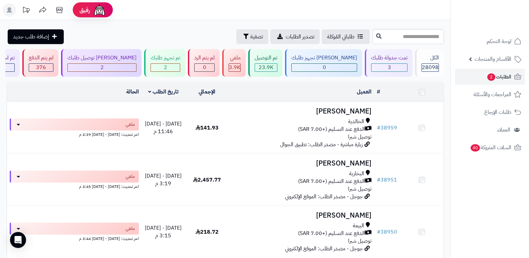
scroll to position [935, 0]
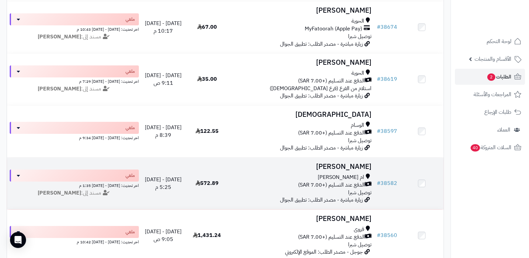
click at [352, 166] on h3 "[PERSON_NAME]" at bounding box center [302, 167] width 140 height 8
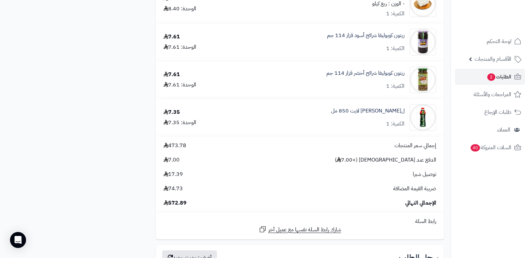
scroll to position [1169, 0]
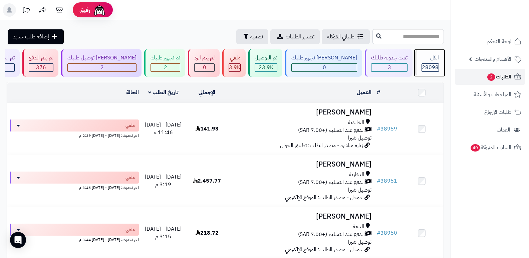
click at [433, 59] on div "الكل" at bounding box center [430, 58] width 17 height 8
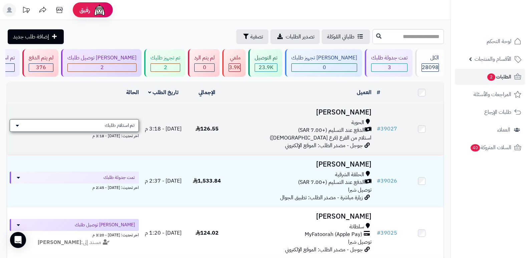
click at [120, 125] on span "تم استلام طلبك" at bounding box center [120, 125] width 30 height 7
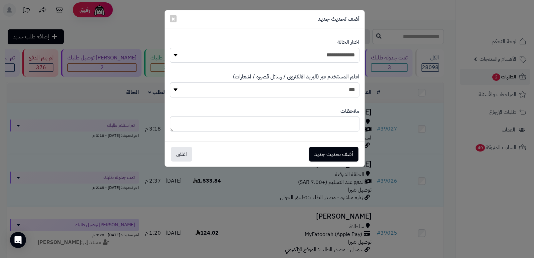
click at [324, 61] on select "**********" at bounding box center [265, 55] width 190 height 15
select select "*"
click at [170, 48] on select "**********" at bounding box center [265, 55] width 190 height 15
click at [335, 130] on textarea at bounding box center [265, 124] width 190 height 15
type textarea "**********"
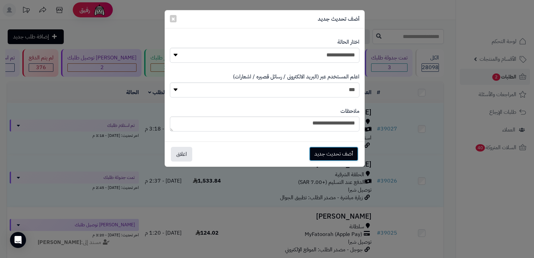
click at [333, 153] on button "أضف تحديث جديد" at bounding box center [333, 154] width 49 height 15
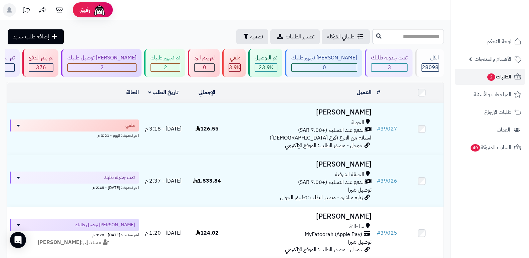
click at [424, 63] on div "الكل 28098" at bounding box center [429, 63] width 29 height 28
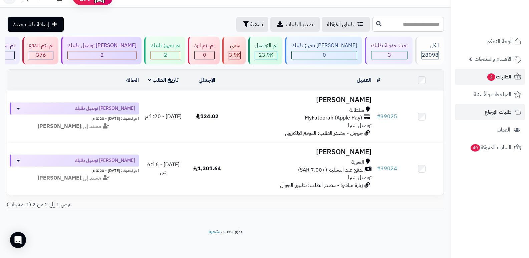
scroll to position [19, 0]
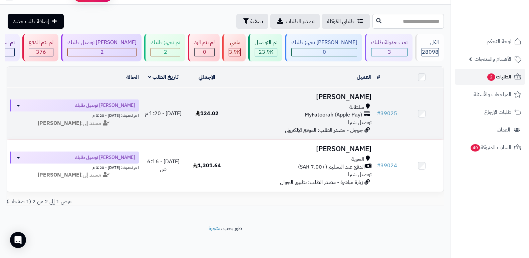
click at [362, 93] on h3 "[PERSON_NAME]" at bounding box center [302, 97] width 140 height 8
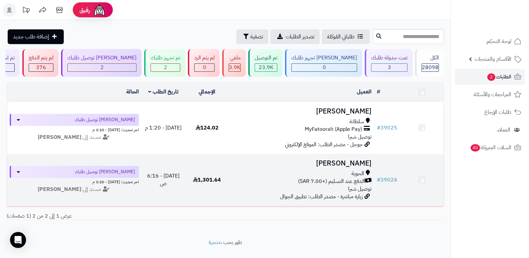
scroll to position [19, 0]
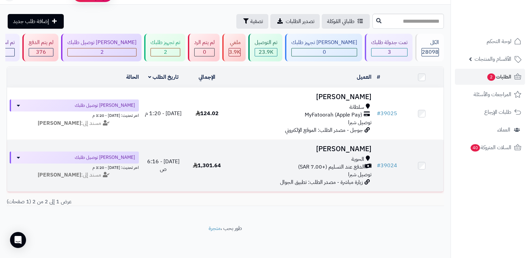
click at [357, 145] on h3 "[PERSON_NAME]" at bounding box center [302, 149] width 140 height 8
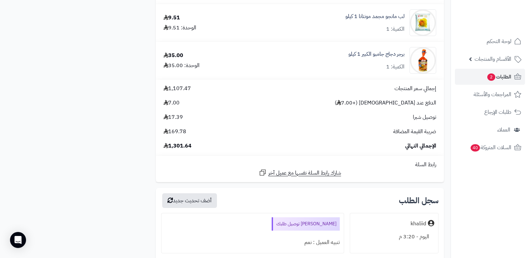
scroll to position [3640, 0]
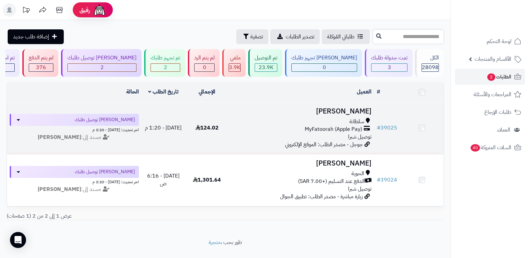
scroll to position [19, 0]
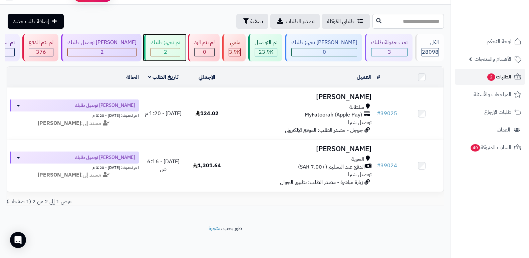
click at [178, 48] on div "2" at bounding box center [165, 52] width 29 height 8
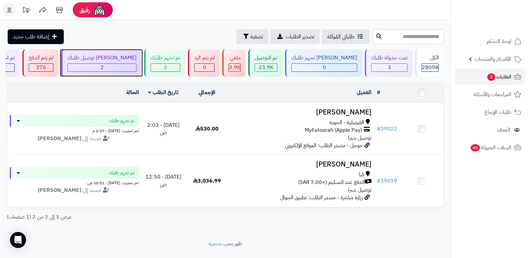
click at [131, 56] on div "[PERSON_NAME] توصيل طلبك" at bounding box center [101, 58] width 69 height 8
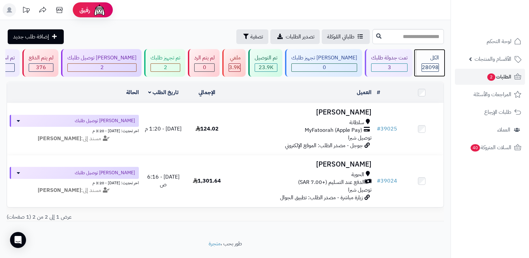
click at [418, 62] on div "الكل 28098" at bounding box center [429, 63] width 29 height 28
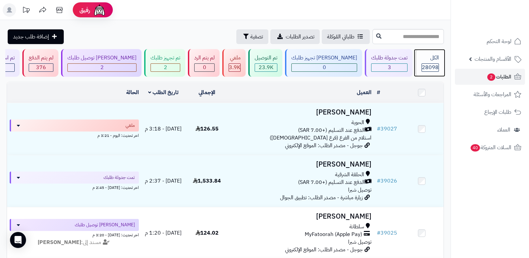
click at [423, 62] on div "الكل 28098" at bounding box center [429, 63] width 29 height 28
click at [432, 59] on div "الكل" at bounding box center [430, 58] width 17 height 8
click at [434, 60] on div "الكل" at bounding box center [430, 58] width 17 height 8
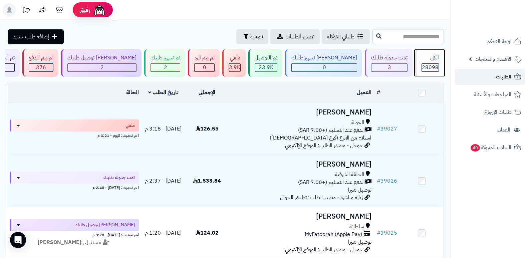
click at [434, 60] on div "الكل" at bounding box center [430, 58] width 17 height 8
click at [431, 62] on div "الكل 28098" at bounding box center [429, 63] width 29 height 28
click at [438, 54] on div "الكل" at bounding box center [430, 58] width 17 height 8
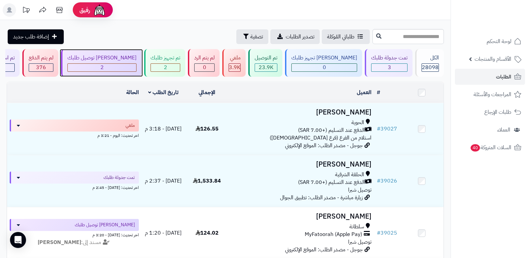
click at [136, 64] on div "2" at bounding box center [102, 68] width 68 height 8
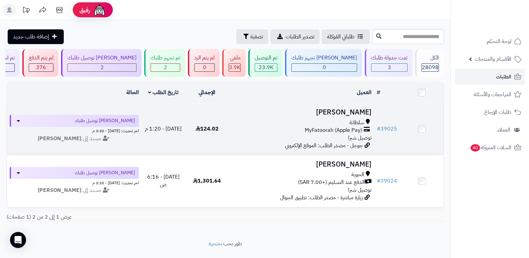
click at [358, 111] on h3 "[PERSON_NAME]" at bounding box center [302, 113] width 140 height 8
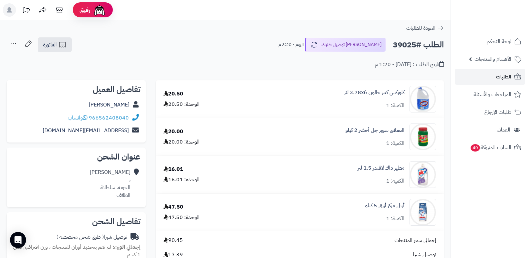
scroll to position [234, 0]
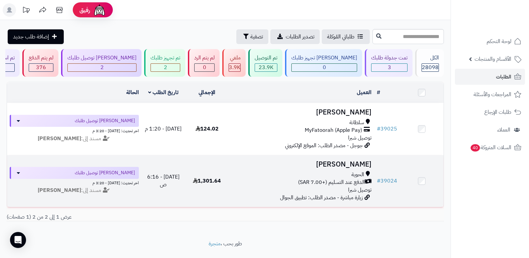
click at [360, 158] on td "تركي الحارثي الحوية الدفع عند التسليم (+7.00 SAR) توصيل شبرا زيارة مباشرة - مصد…" at bounding box center [302, 181] width 146 height 52
click at [365, 164] on h3 "تركي الحارثي" at bounding box center [302, 165] width 140 height 8
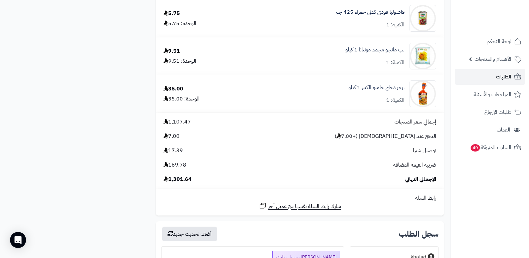
scroll to position [3539, 0]
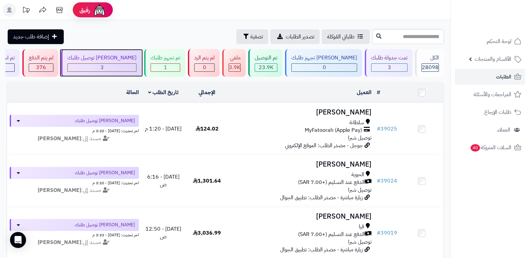
click at [129, 58] on div "[PERSON_NAME] توصيل طلبك" at bounding box center [101, 58] width 69 height 8
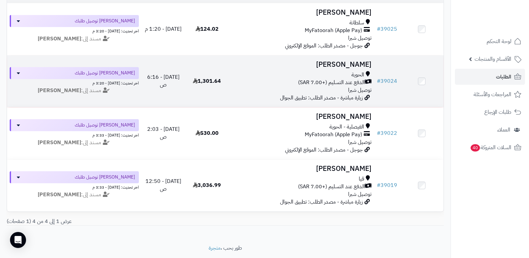
scroll to position [100, 0]
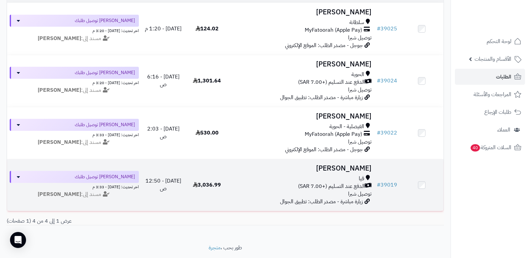
click at [355, 169] on h3 "مشاري المالكي" at bounding box center [302, 169] width 140 height 8
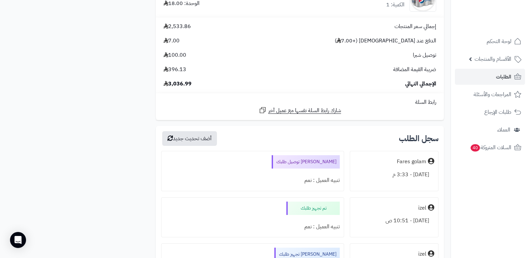
scroll to position [4508, 0]
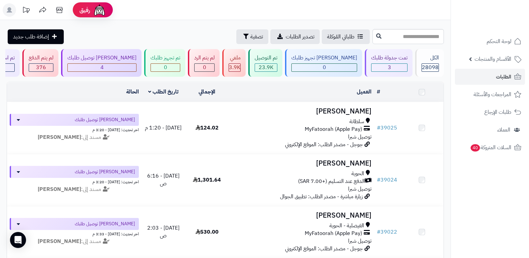
scroll to position [100, 0]
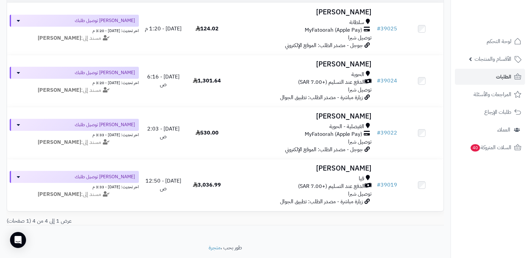
click at [515, 205] on nav "لوحة التحكم الأقسام والمنتجات المنتجات الأقسام الماركات مواصفات المنتجات مواصفا…" at bounding box center [490, 137] width 78 height 258
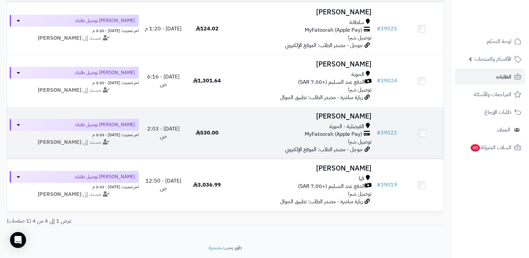
click at [347, 116] on h3 "رايد العصيمي" at bounding box center [302, 117] width 140 height 8
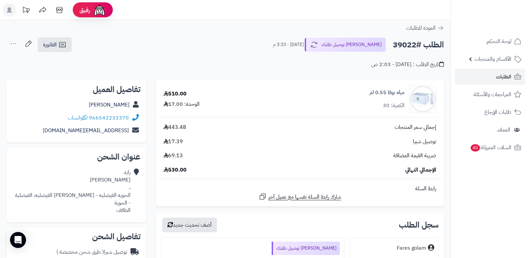
click at [515, 232] on nav "لوحة التحكم الأقسام والمنتجات المنتجات الأقسام الماركات مواصفات المنتجات مواصفا…" at bounding box center [490, 137] width 78 height 258
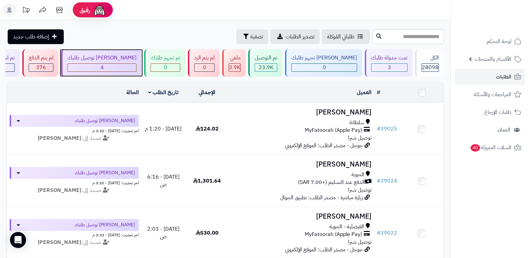
click at [134, 54] on div "[PERSON_NAME] توصيل طلبك" at bounding box center [101, 58] width 69 height 8
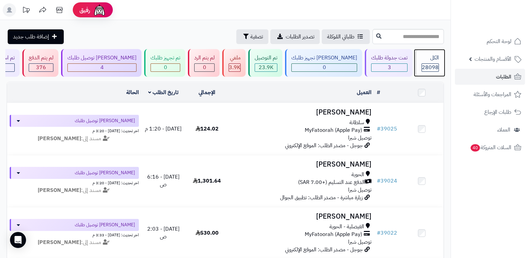
click at [435, 62] on div "الكل 28098" at bounding box center [429, 63] width 29 height 28
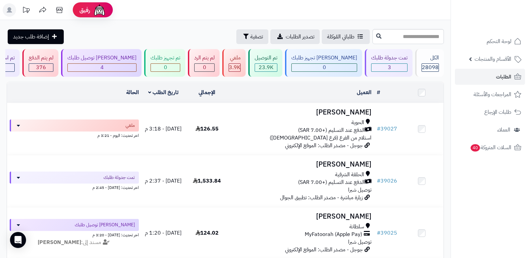
click at [493, 220] on nav "لوحة التحكم الأقسام والمنتجات المنتجات الأقسام الماركات مواصفات المنتجات مواصفا…" at bounding box center [490, 137] width 78 height 258
click at [434, 64] on span "28098" at bounding box center [430, 67] width 17 height 8
click at [417, 63] on div "الكل 28098" at bounding box center [429, 63] width 29 height 28
click at [432, 64] on span "28098" at bounding box center [430, 67] width 17 height 8
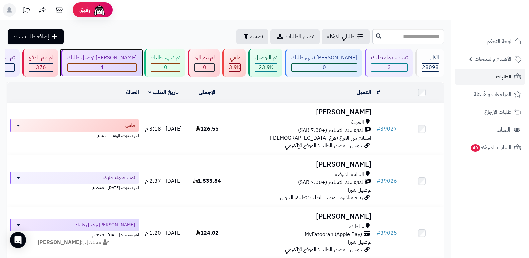
click at [110, 68] on div "4" at bounding box center [102, 68] width 68 height 8
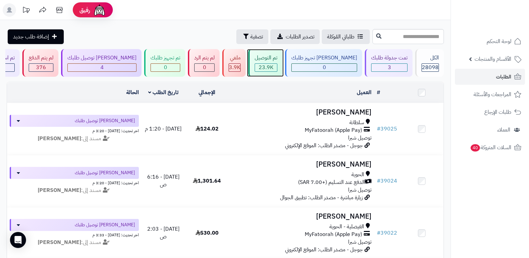
click at [273, 66] on span "23.9K" at bounding box center [266, 67] width 15 height 8
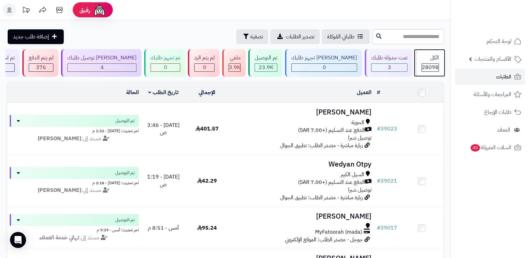
click at [422, 68] on span "28098" at bounding box center [430, 67] width 17 height 8
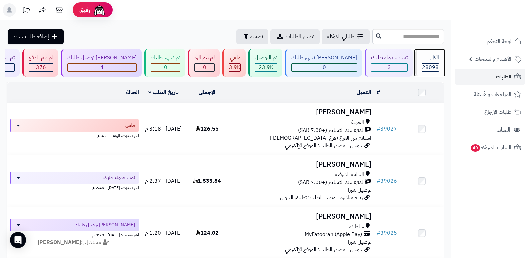
click at [433, 63] on span "28098" at bounding box center [430, 67] width 17 height 8
click at [353, 14] on header "رفيق ! الطلبات معالجة مكتمل إرجاع المنتجات العملاء المتواجدون الان 28829 عملاء …" at bounding box center [264, 10] width 529 height 20
click at [431, 68] on span "28098" at bounding box center [430, 67] width 17 height 8
click at [430, 61] on div "الكل" at bounding box center [430, 58] width 17 height 8
click at [435, 59] on div "الكل" at bounding box center [430, 58] width 17 height 8
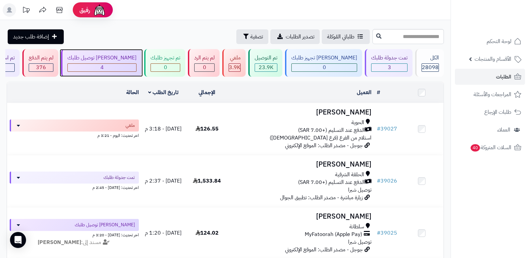
click at [114, 63] on div "4" at bounding box center [101, 67] width 69 height 8
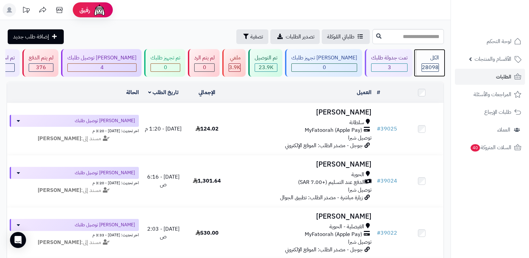
click at [429, 65] on span "28098" at bounding box center [430, 67] width 17 height 8
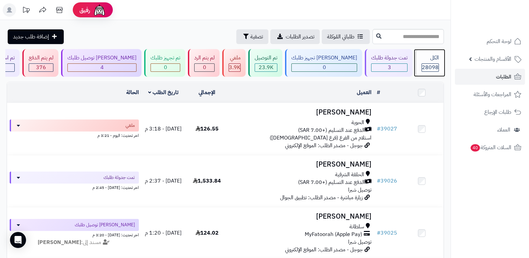
click at [426, 60] on div "الكل" at bounding box center [430, 58] width 17 height 8
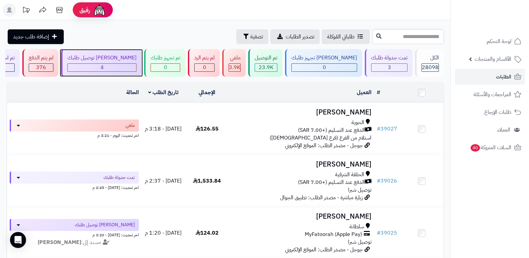
click at [119, 66] on div "4" at bounding box center [102, 68] width 68 height 8
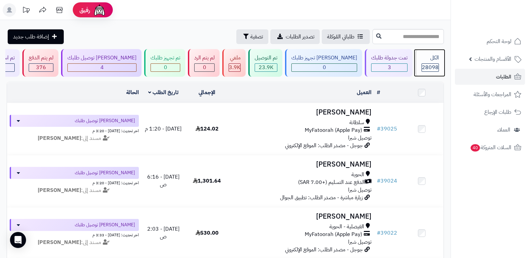
click at [422, 73] on div "الكل 28098" at bounding box center [429, 63] width 29 height 28
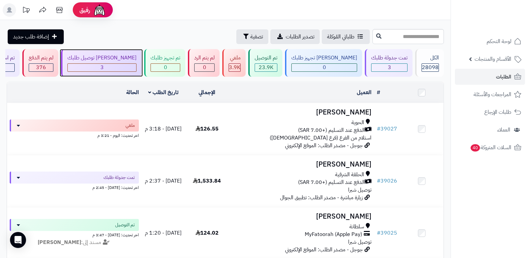
click at [122, 62] on div "جاري توصيل طلبك 3" at bounding box center [101, 63] width 80 height 28
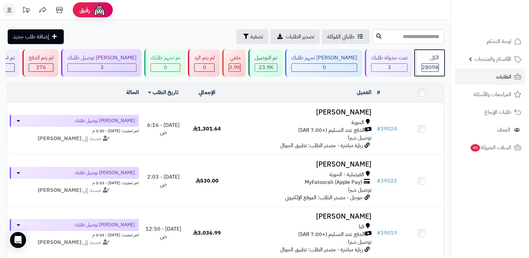
click at [426, 62] on div "الكل 28098" at bounding box center [429, 63] width 29 height 28
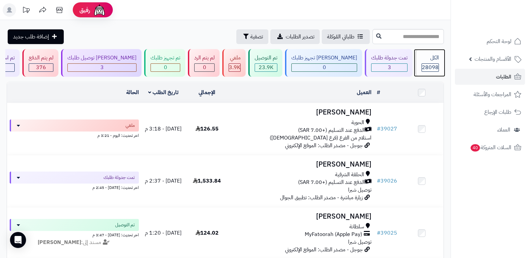
click at [436, 59] on div "الكل" at bounding box center [430, 58] width 17 height 8
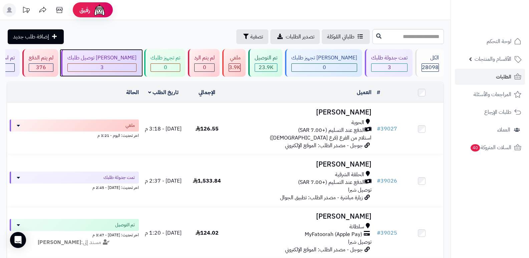
click at [117, 70] on div "3" at bounding box center [102, 68] width 68 height 8
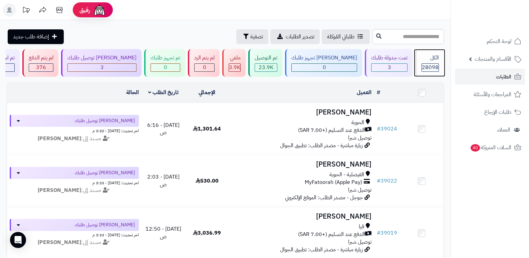
click at [430, 70] on span "28098" at bounding box center [430, 67] width 17 height 8
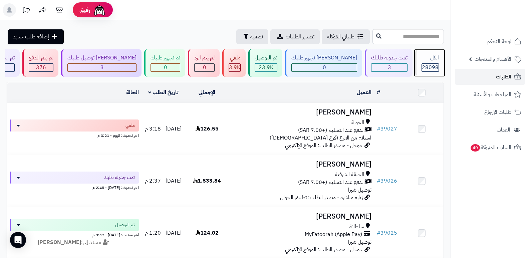
click at [430, 70] on span "28098" at bounding box center [430, 67] width 17 height 8
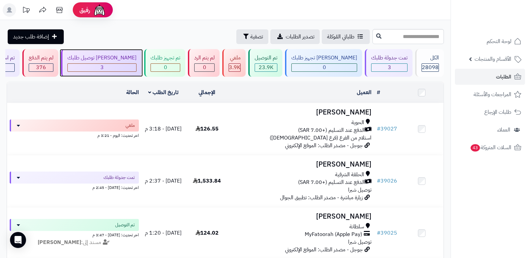
click at [128, 64] on div "3" at bounding box center [102, 68] width 68 height 8
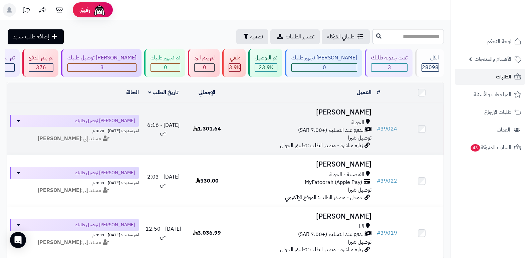
click at [366, 114] on h3 "[PERSON_NAME]" at bounding box center [302, 113] width 140 height 8
click at [357, 112] on h3 "[PERSON_NAME]" at bounding box center [302, 113] width 140 height 8
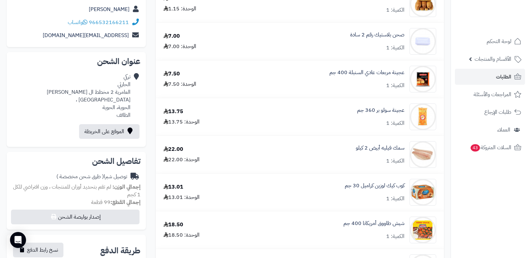
scroll to position [134, 0]
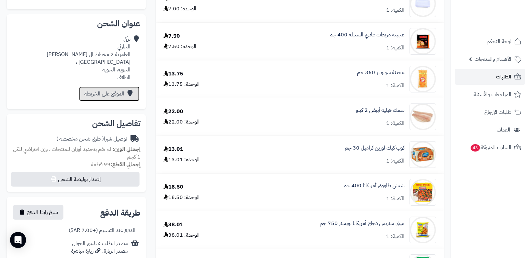
click at [81, 90] on link "الموقع على الخريطة" at bounding box center [109, 93] width 60 height 15
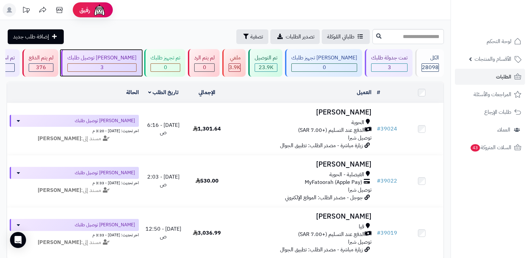
click at [142, 73] on div "جاري توصيل طلبك 3" at bounding box center [101, 63] width 80 height 28
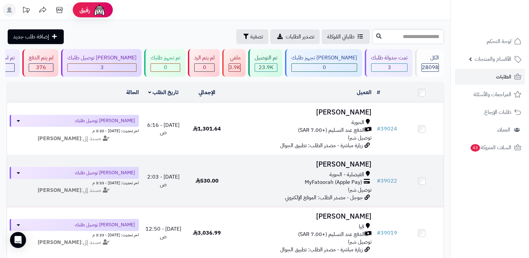
click at [354, 164] on h3 "رايد العصيمي" at bounding box center [302, 165] width 140 height 8
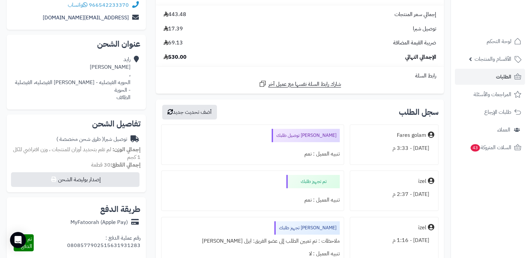
scroll to position [100, 0]
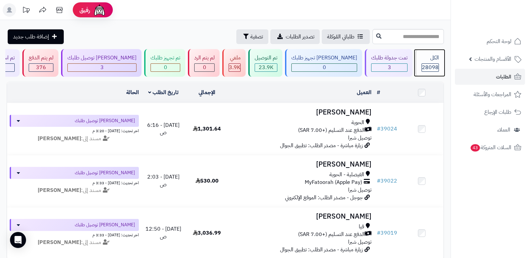
click at [438, 55] on div "الكل" at bounding box center [430, 58] width 17 height 8
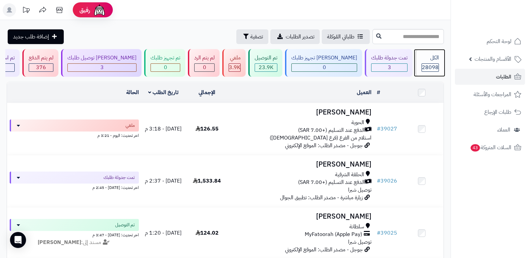
click at [432, 65] on span "28098" at bounding box center [430, 67] width 17 height 8
click at [430, 65] on span "28098" at bounding box center [430, 67] width 17 height 8
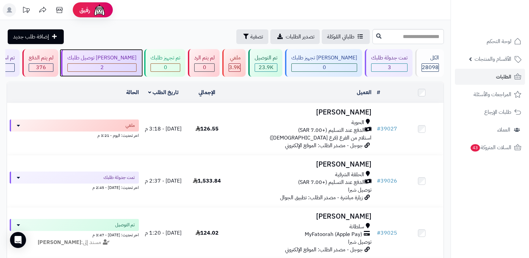
click at [123, 59] on div "[PERSON_NAME] توصيل طلبك" at bounding box center [101, 58] width 69 height 8
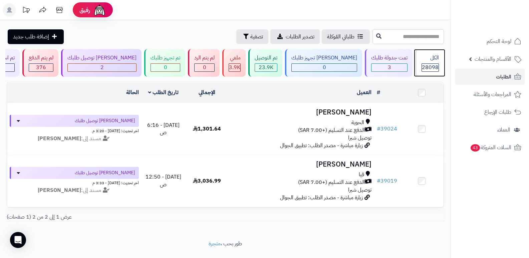
click at [426, 66] on span "28098" at bounding box center [430, 67] width 17 height 8
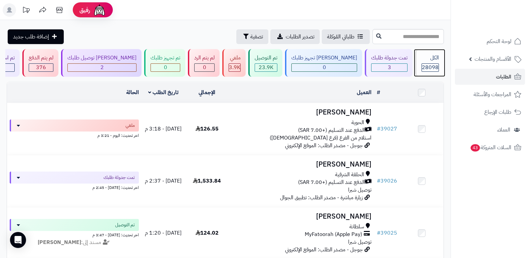
click at [430, 62] on div "الكل 28098" at bounding box center [429, 63] width 29 height 28
click at [422, 56] on div "الكل" at bounding box center [430, 58] width 17 height 8
click at [422, 55] on div "الكل" at bounding box center [430, 58] width 17 height 8
click at [427, 59] on div "الكل" at bounding box center [430, 58] width 17 height 8
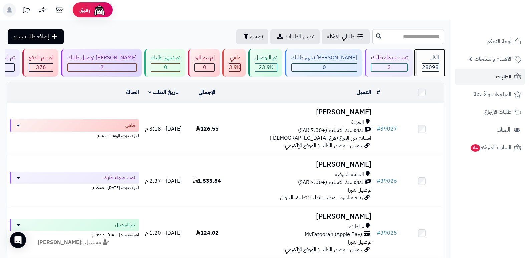
click at [432, 62] on div "الكل 28098" at bounding box center [429, 63] width 29 height 28
click at [433, 62] on div "الكل 28098" at bounding box center [429, 63] width 29 height 28
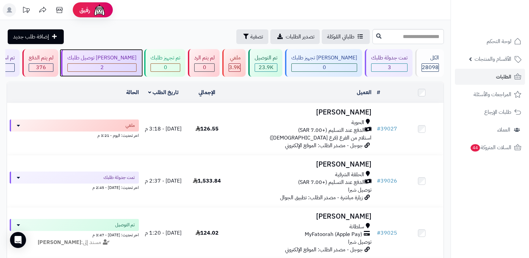
click at [119, 67] on div "2" at bounding box center [102, 68] width 68 height 8
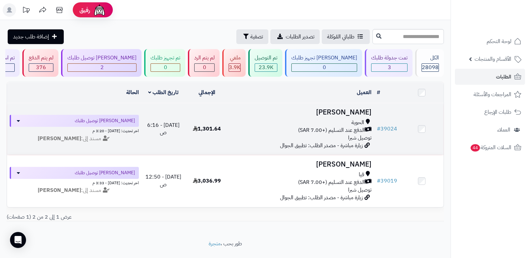
click at [363, 109] on h3 "[PERSON_NAME]" at bounding box center [302, 113] width 140 height 8
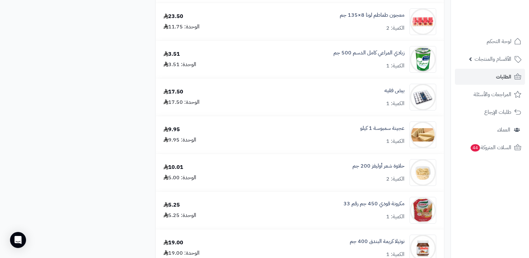
scroll to position [1302, 0]
